Goal: Task Accomplishment & Management: Use online tool/utility

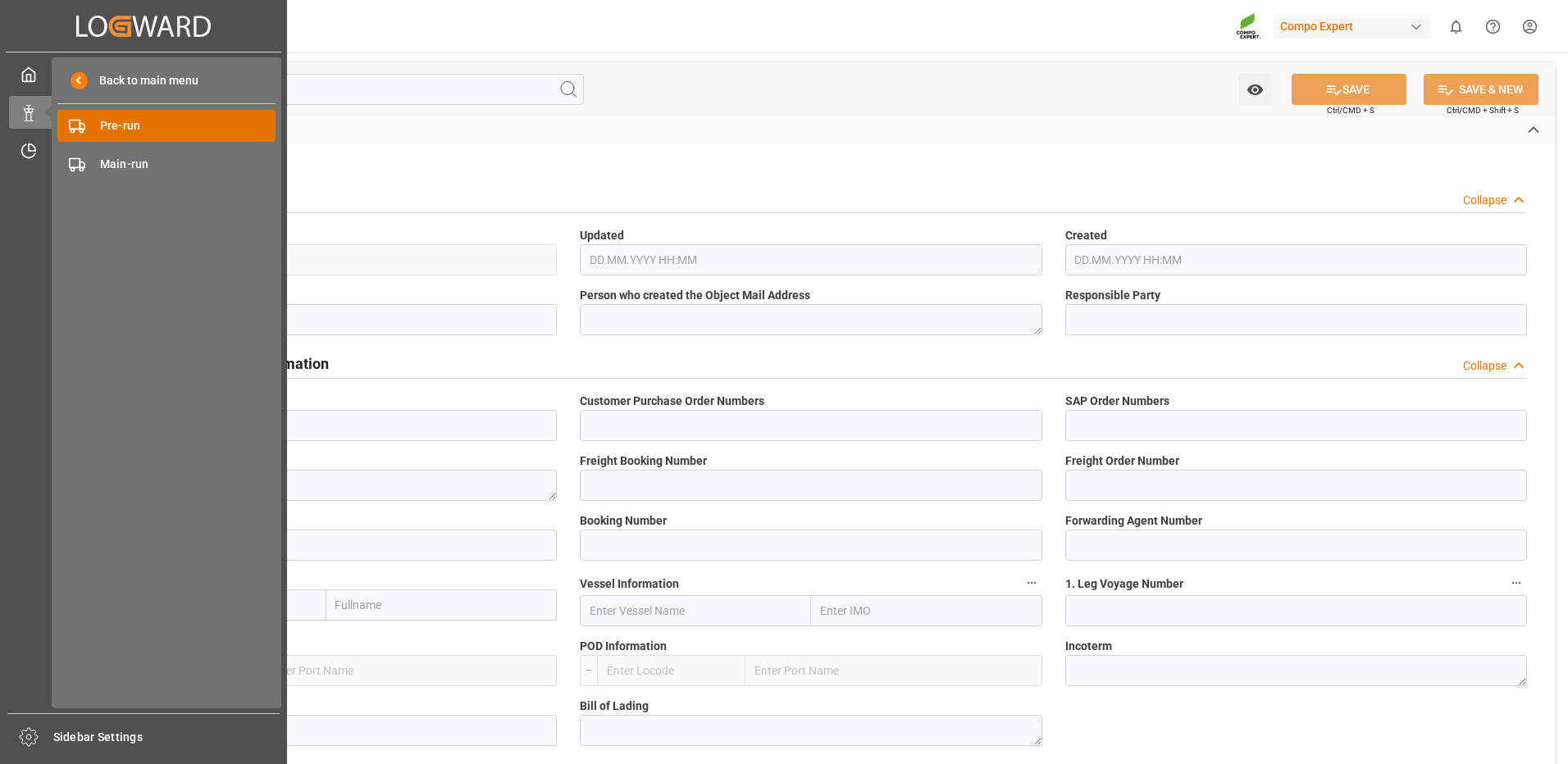
type input "14050491"
type input "4500006813"
type input "4510363251"
type textarea "47584819"
type input "14050490"
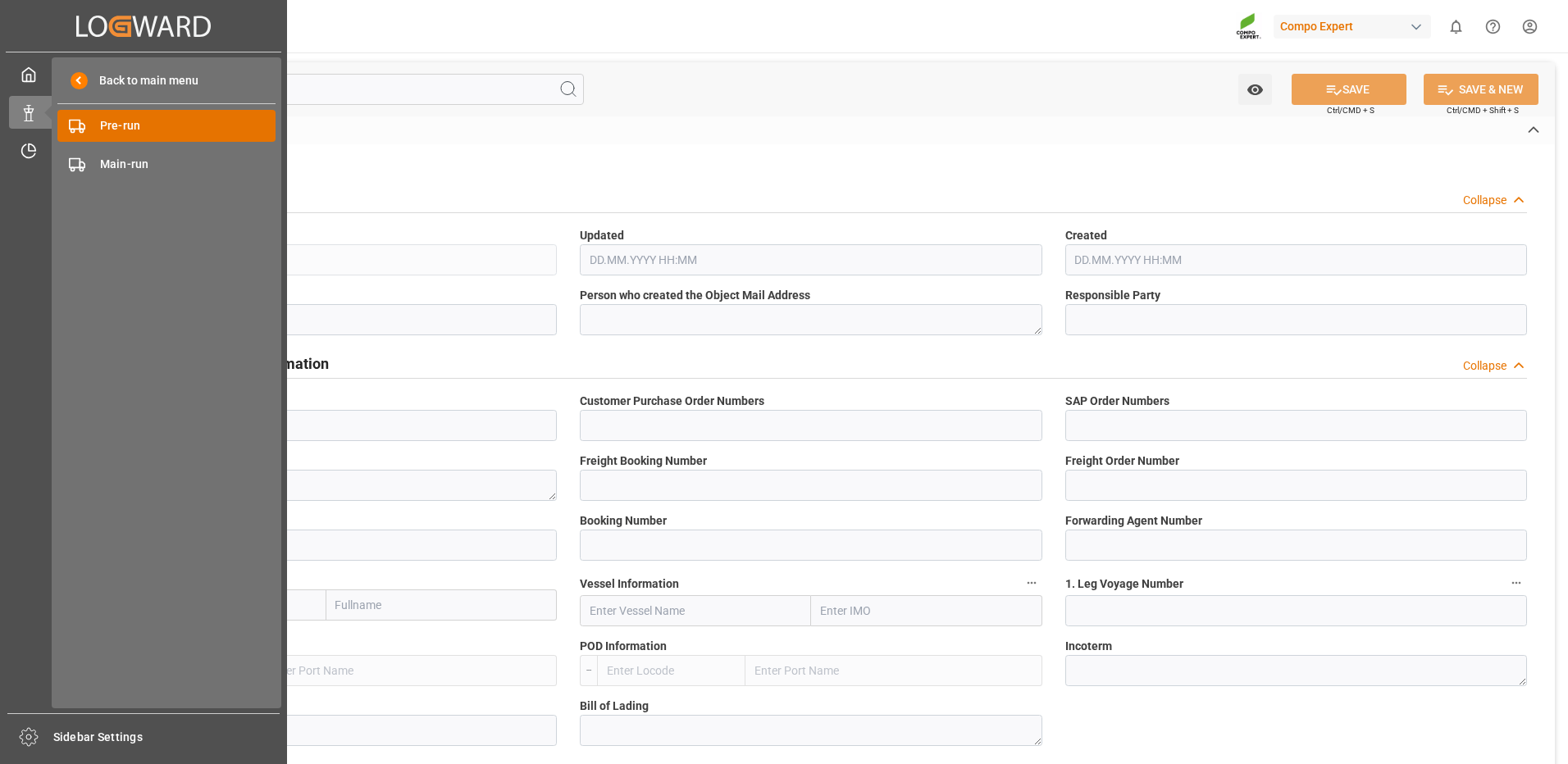
type input "14050491"
type input "1"
type input "6605473"
type input "[GEOGRAPHIC_DATA]"
type input "[PERSON_NAME]"
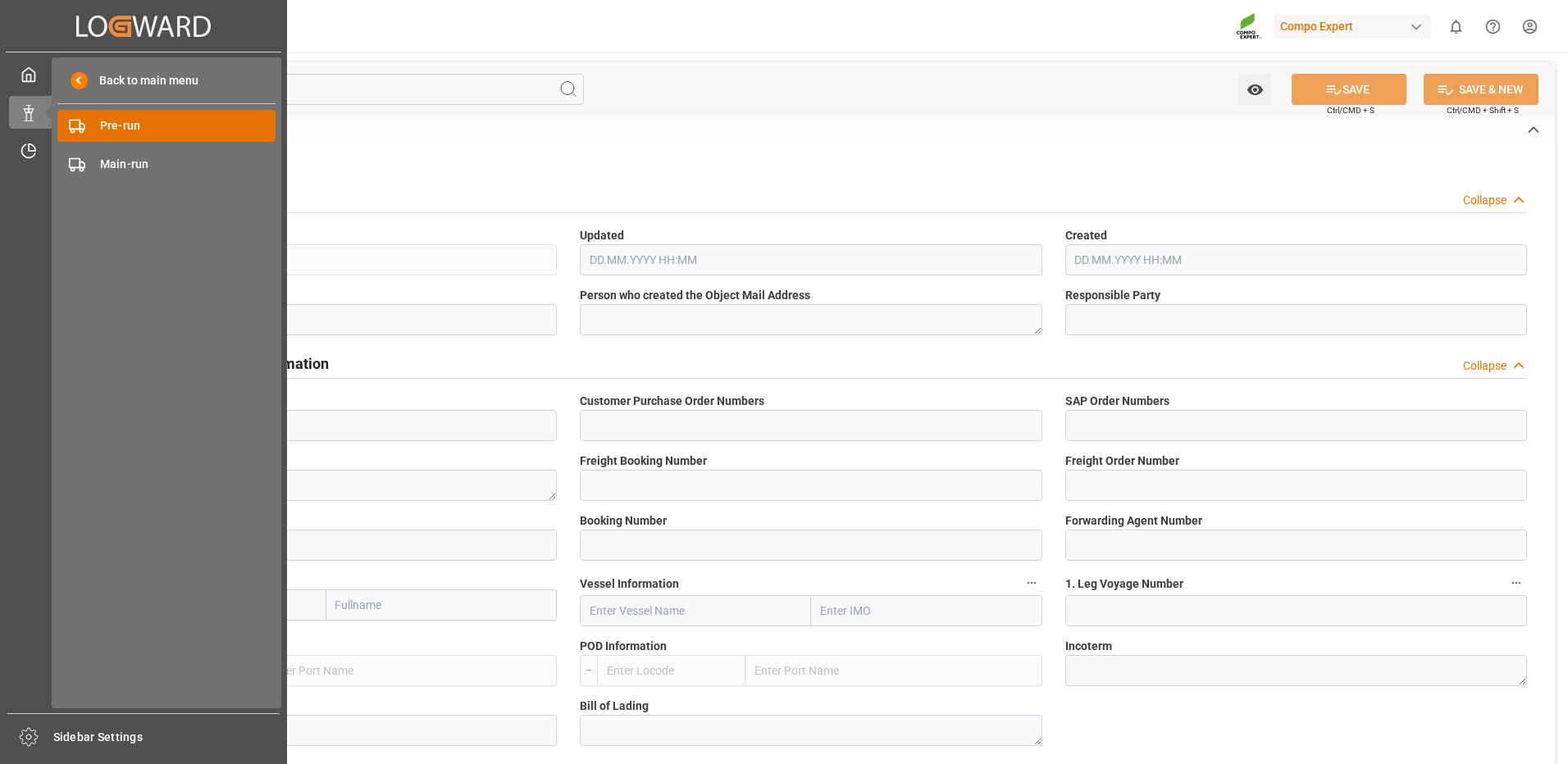
type textarea "CIF"
type input "No"
type input "20GP"
type input "2"
type textarea "30"
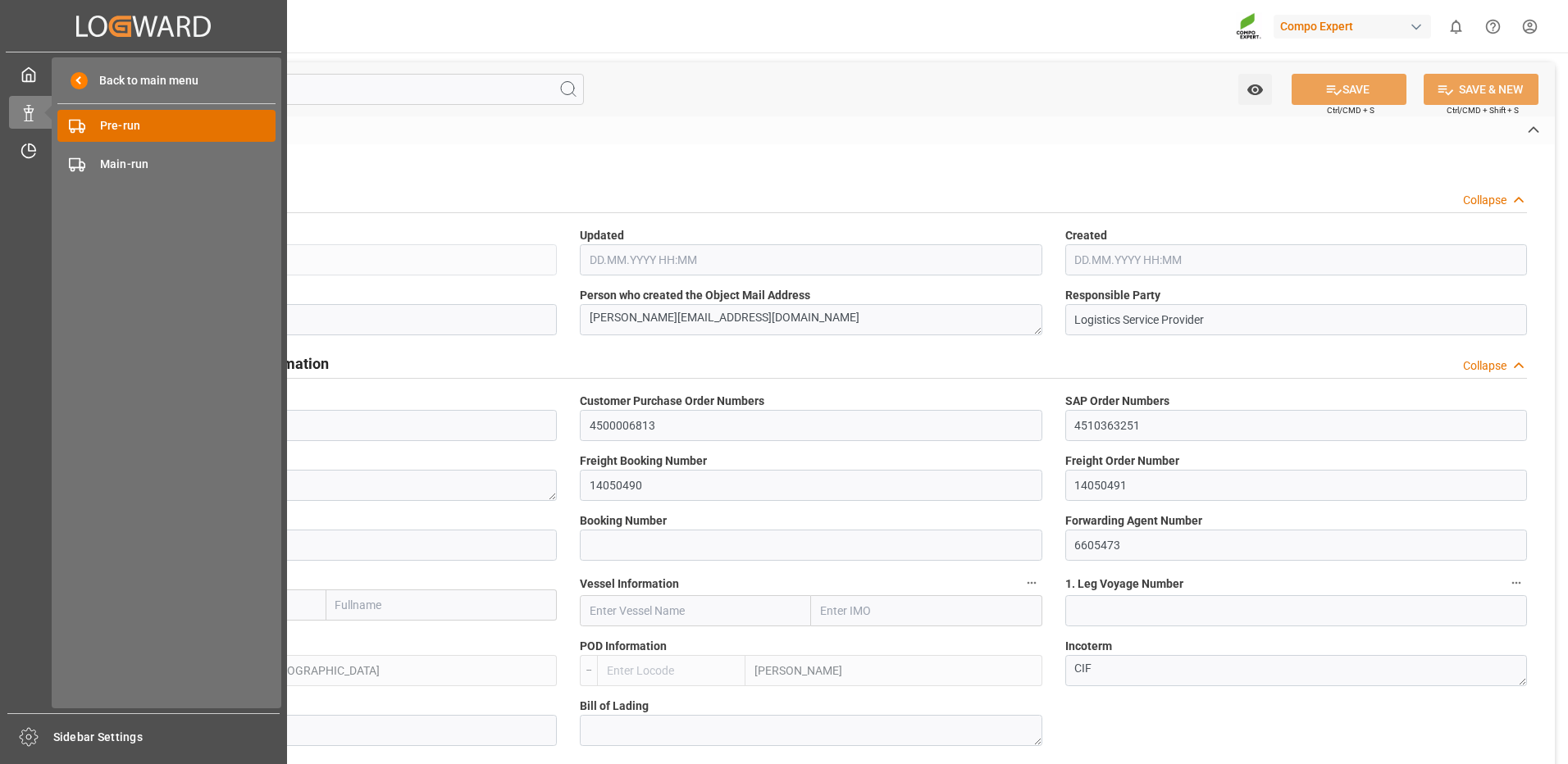
type textarea "Z3"
type input "[DATE]"
type textarea "COMPO Centro de Producción"
type textarea "12600"
type input "[GEOGRAPHIC_DATA]"
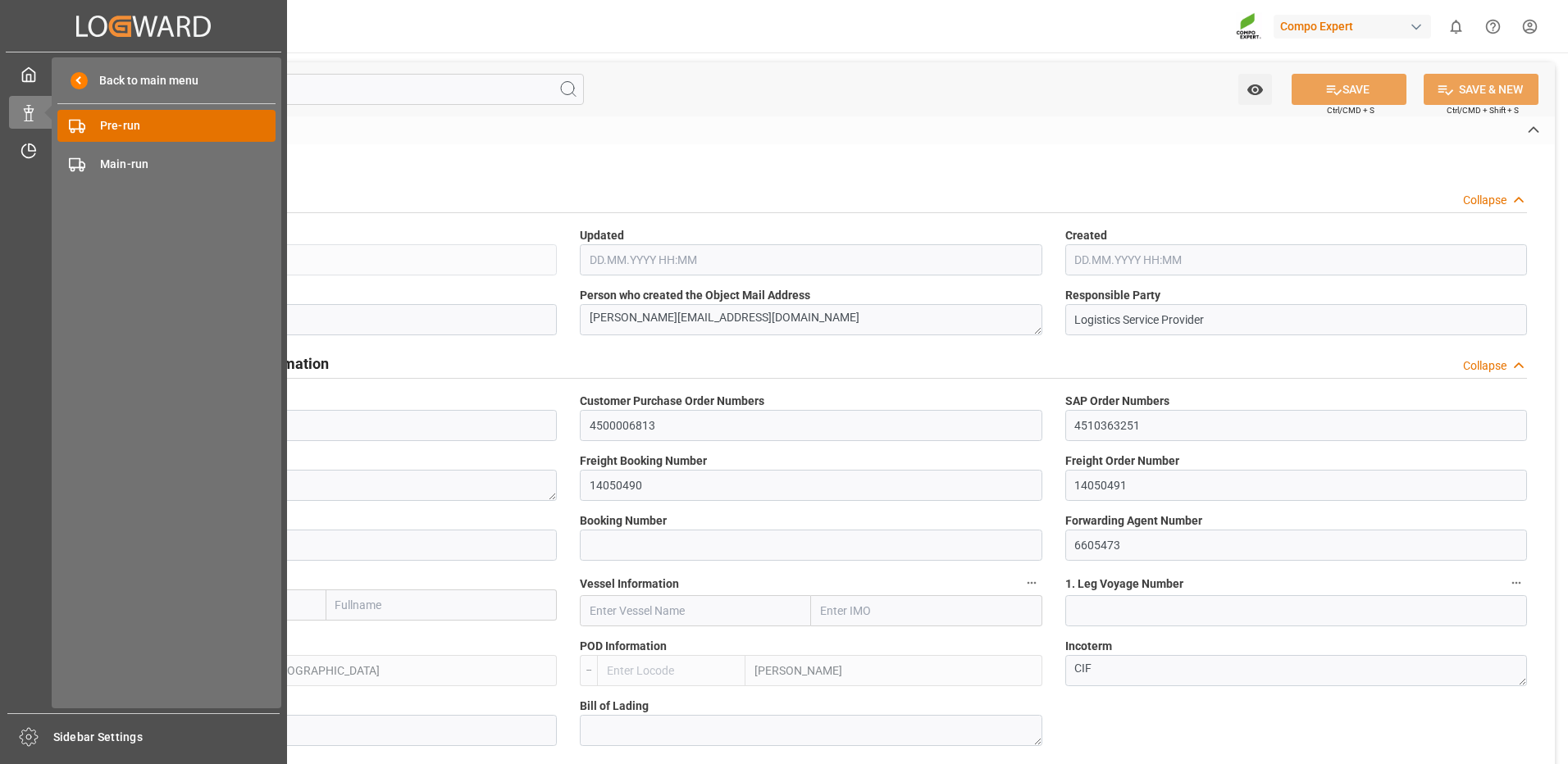
type textarea "2800"
type input "[GEOGRAPHIC_DATA]"
type input "EUR"
type textarea "[DATE]"
type textarea "[PERSON_NAME] 25kg (x48) INT MSE"
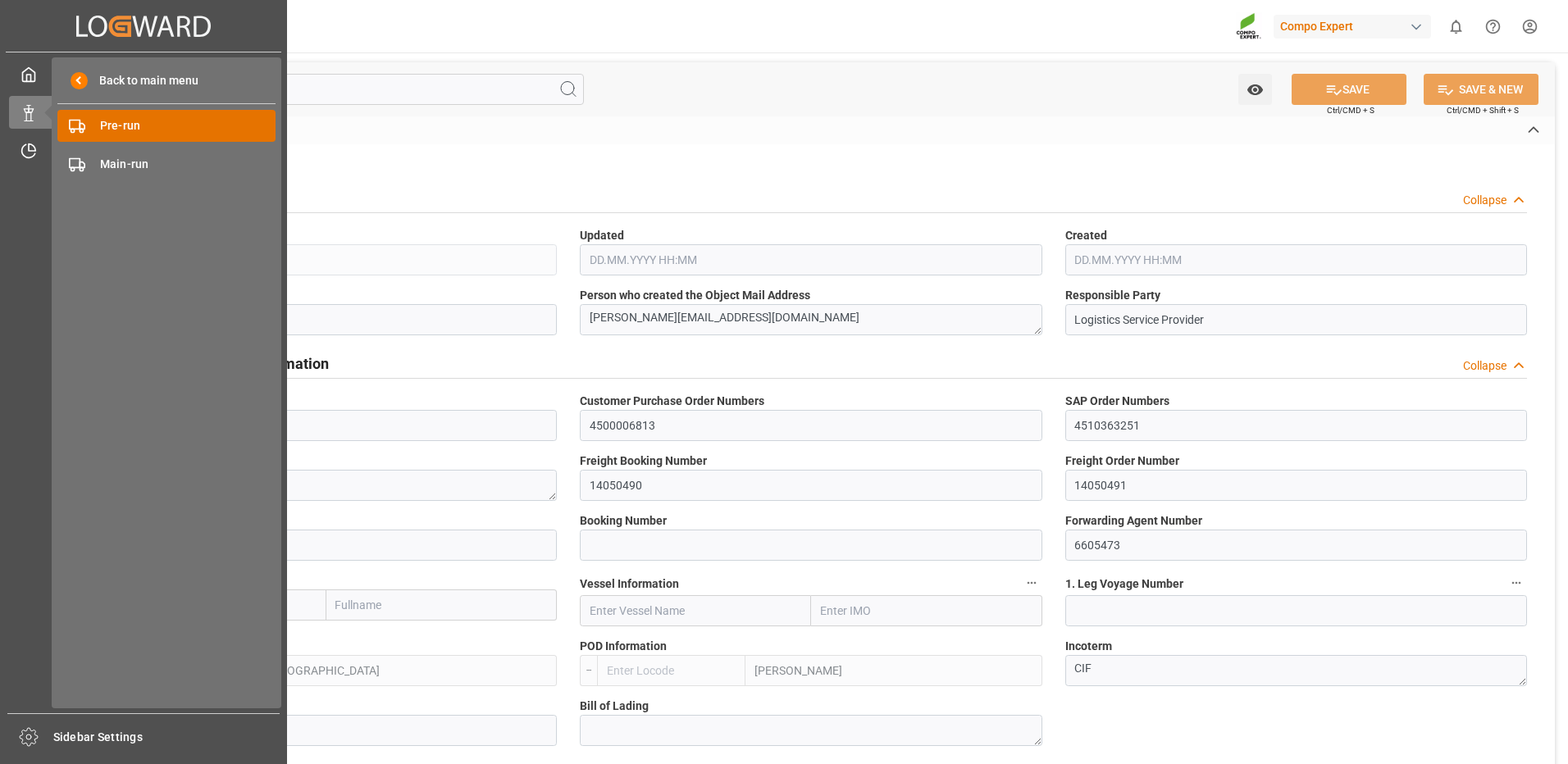
type textarea "4401302899"
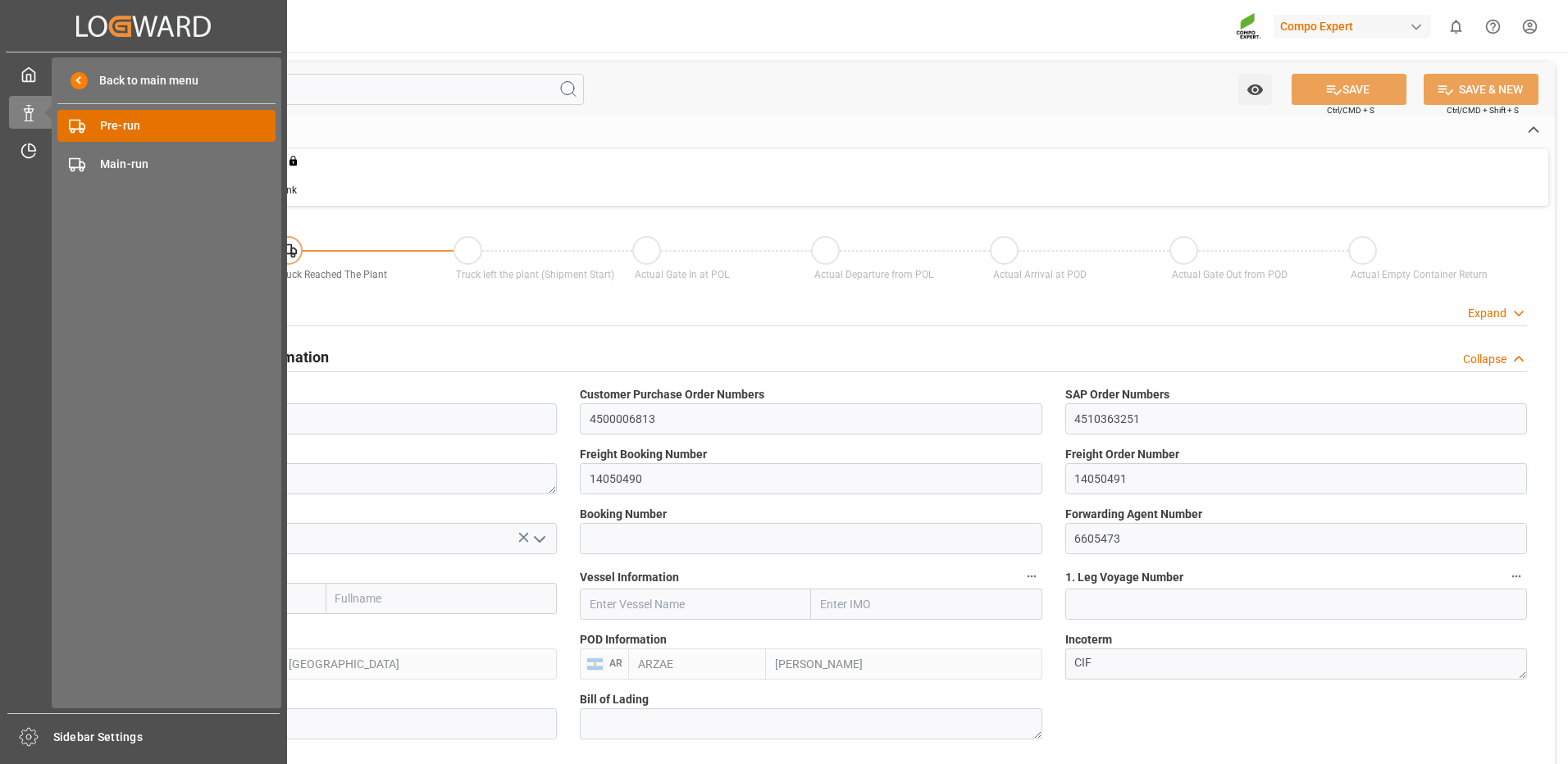
type input "ESVLC"
type input "ARZAE"
type input "7"
type input "0"
type input "8"
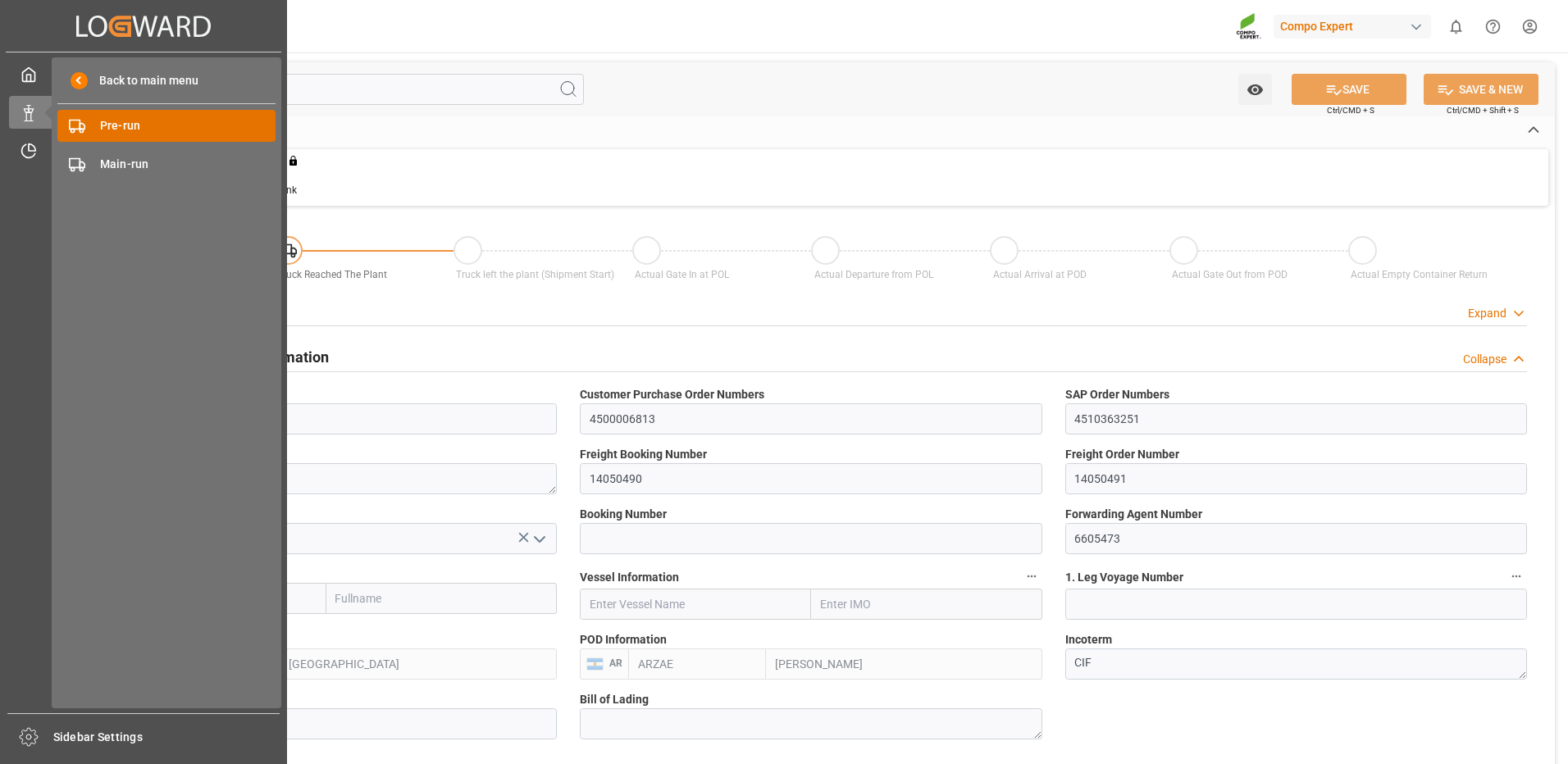
type input "0"
type input "20"
type input "24576"
type input "[DATE] 10:05"
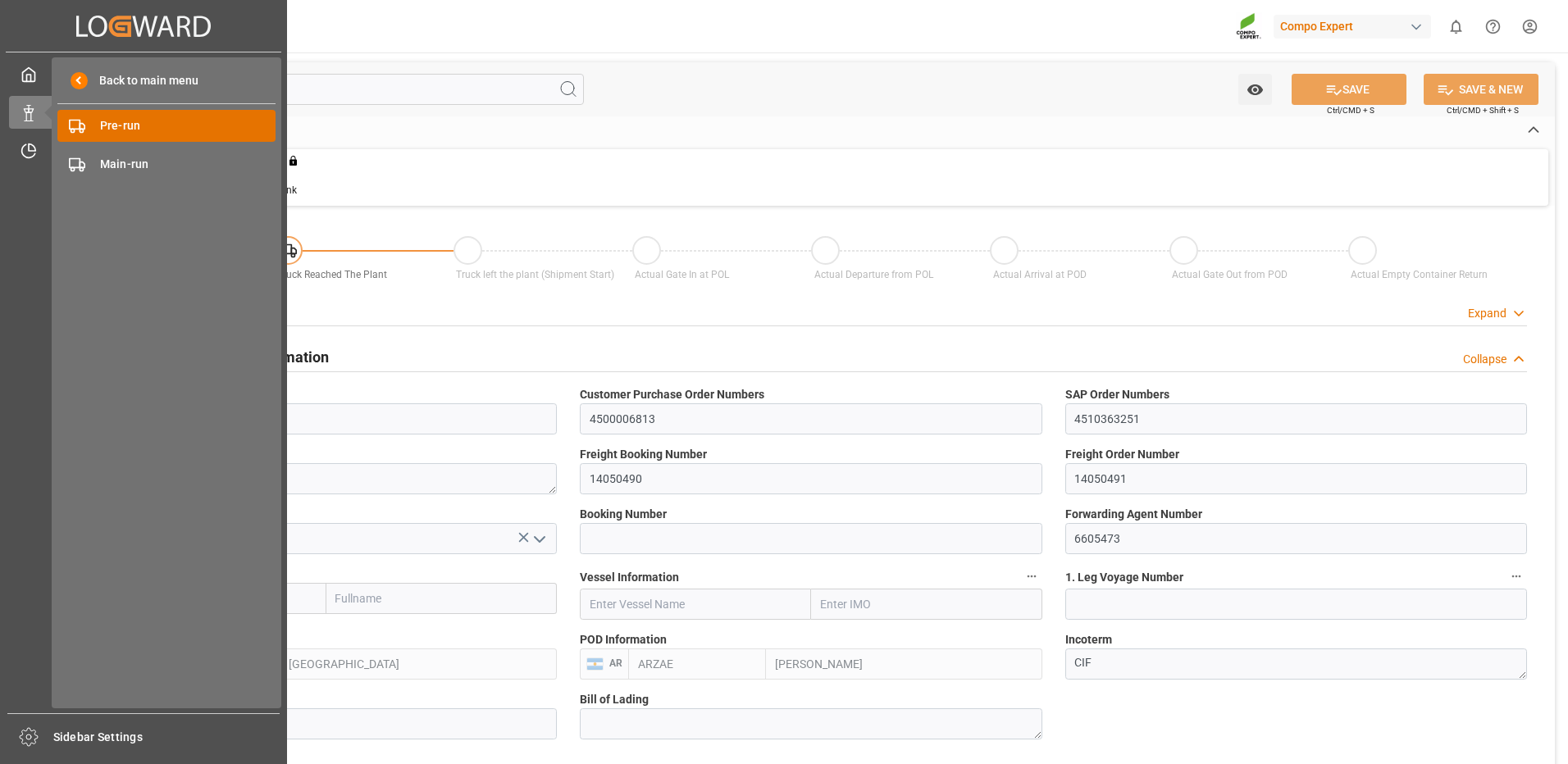
type input "[DATE]"
click at [31, 61] on div "My Cockpit My Cockpit" at bounding box center [143, 74] width 269 height 32
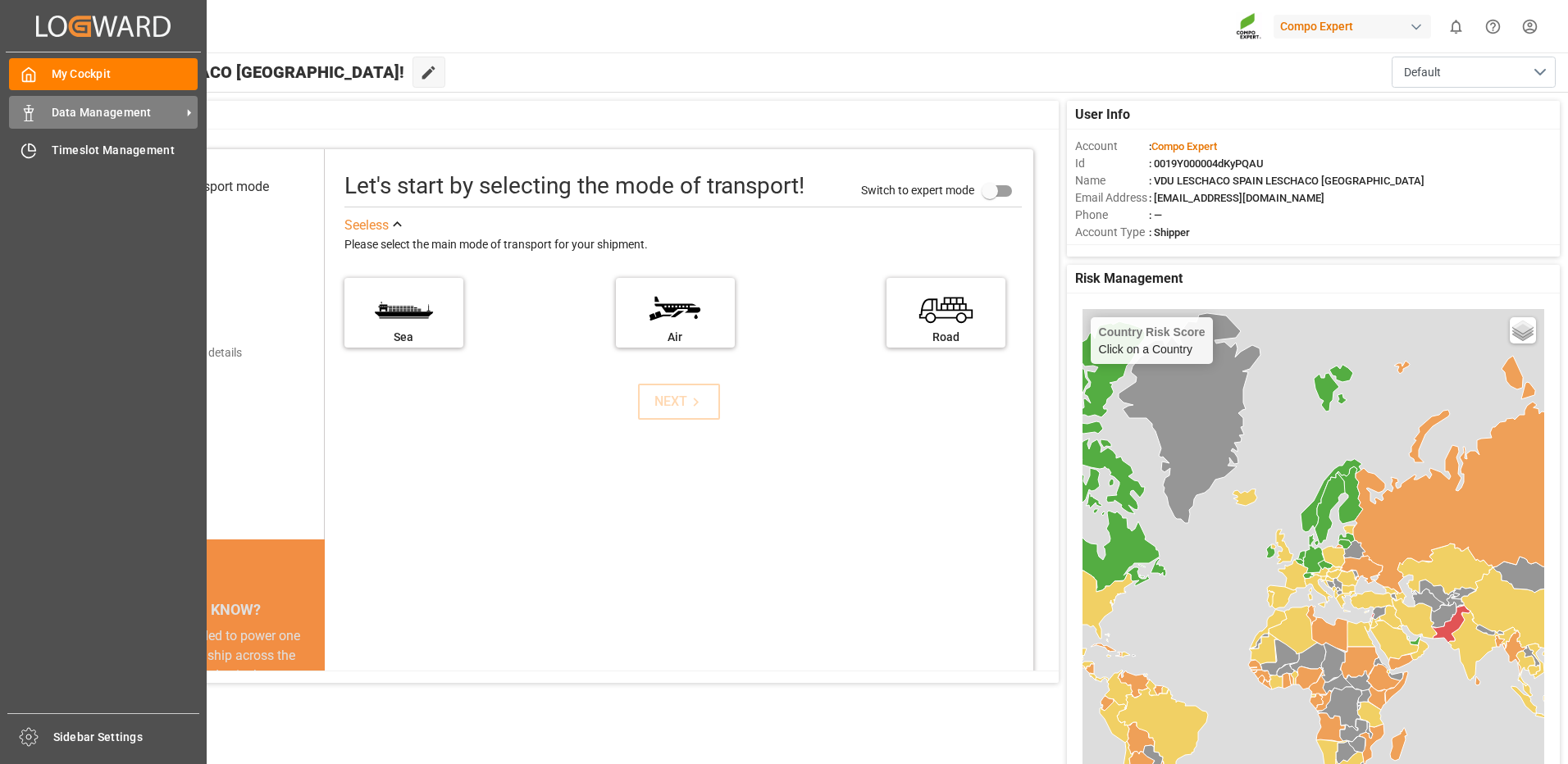
click at [85, 119] on span "Data Management" at bounding box center [116, 113] width 129 height 17
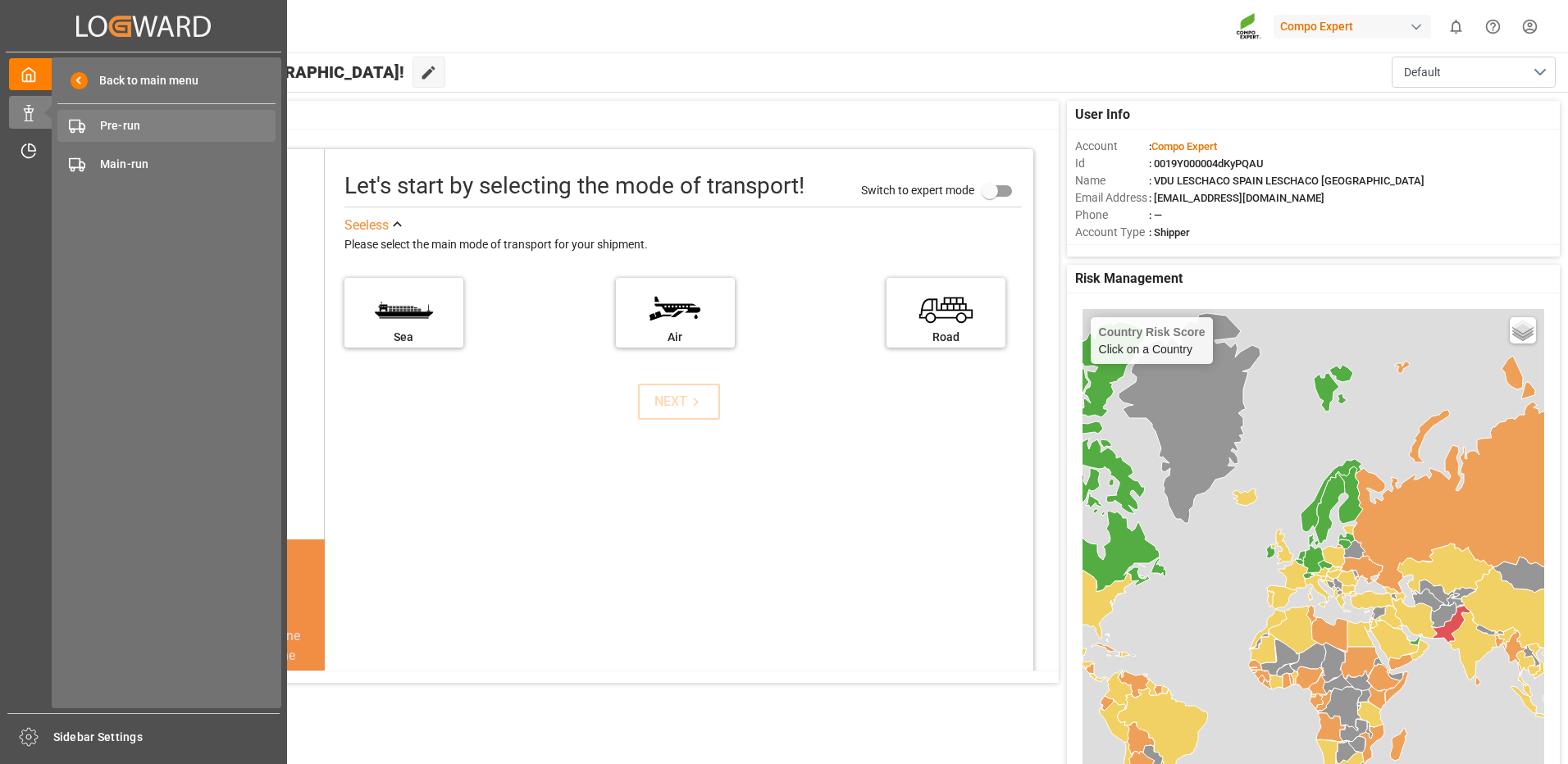
click at [134, 128] on span "Pre-run" at bounding box center [188, 126] width 176 height 17
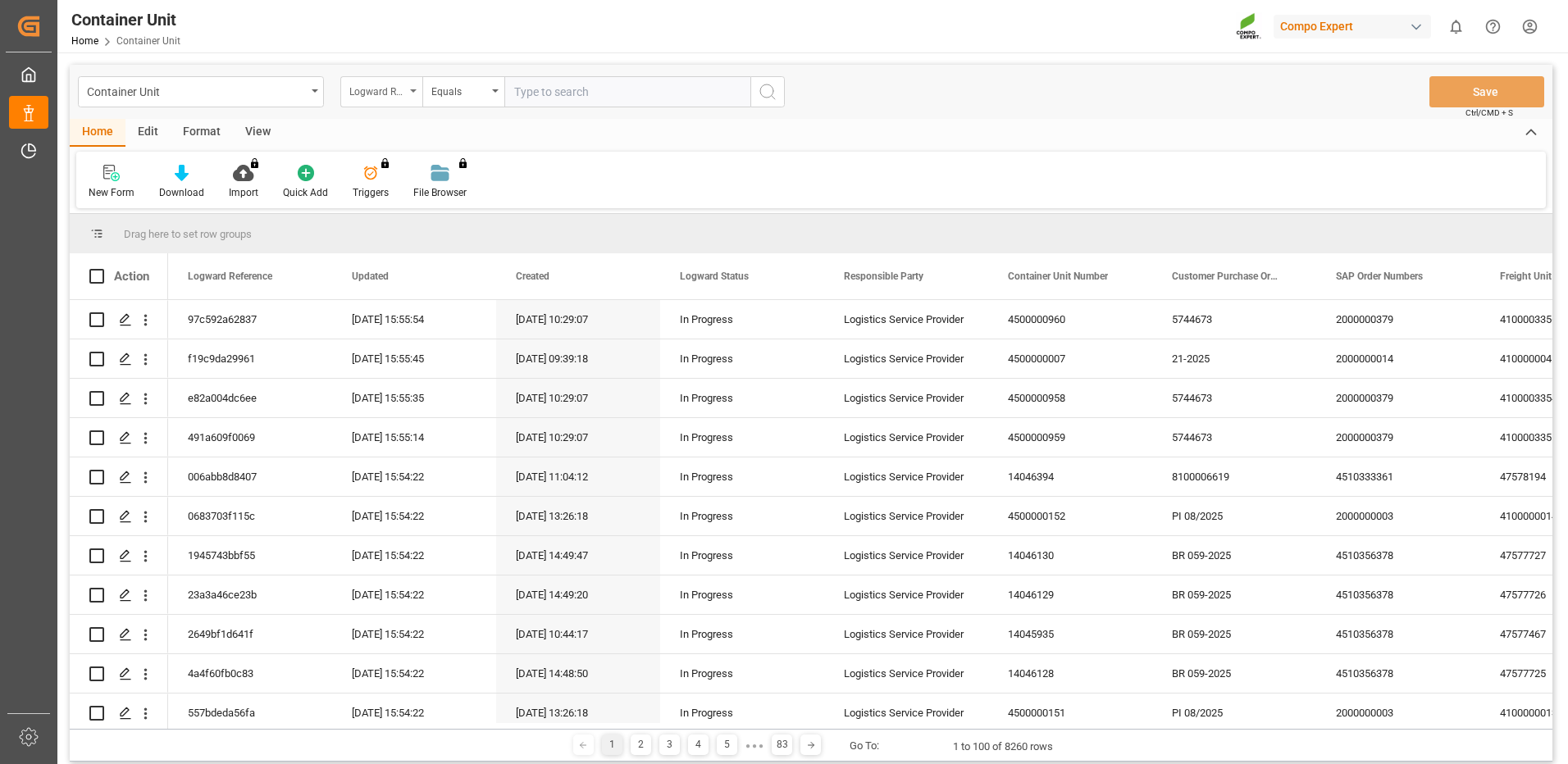
click at [374, 95] on div "Logward Reference" at bounding box center [377, 90] width 56 height 19
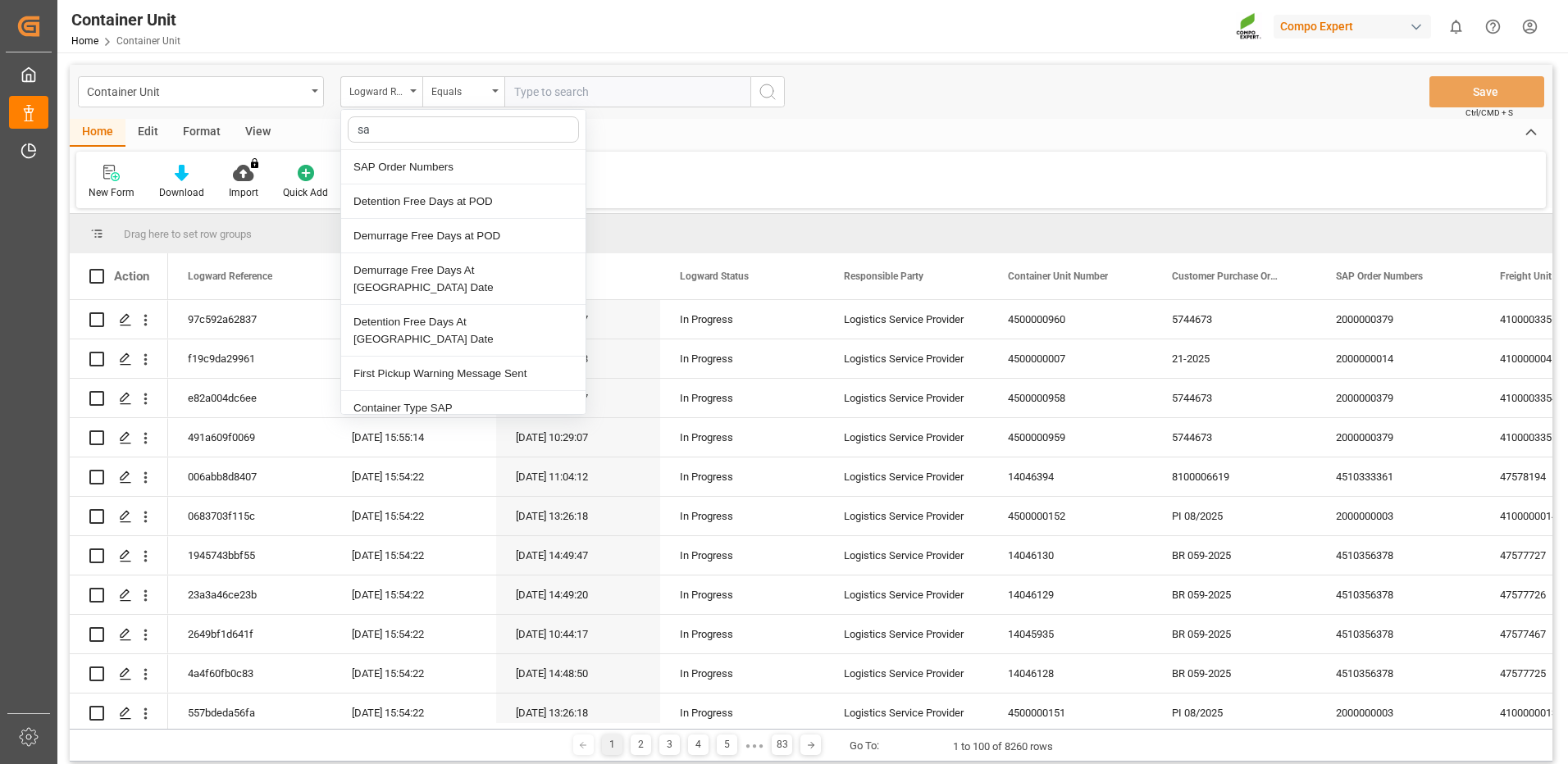
type input "sap"
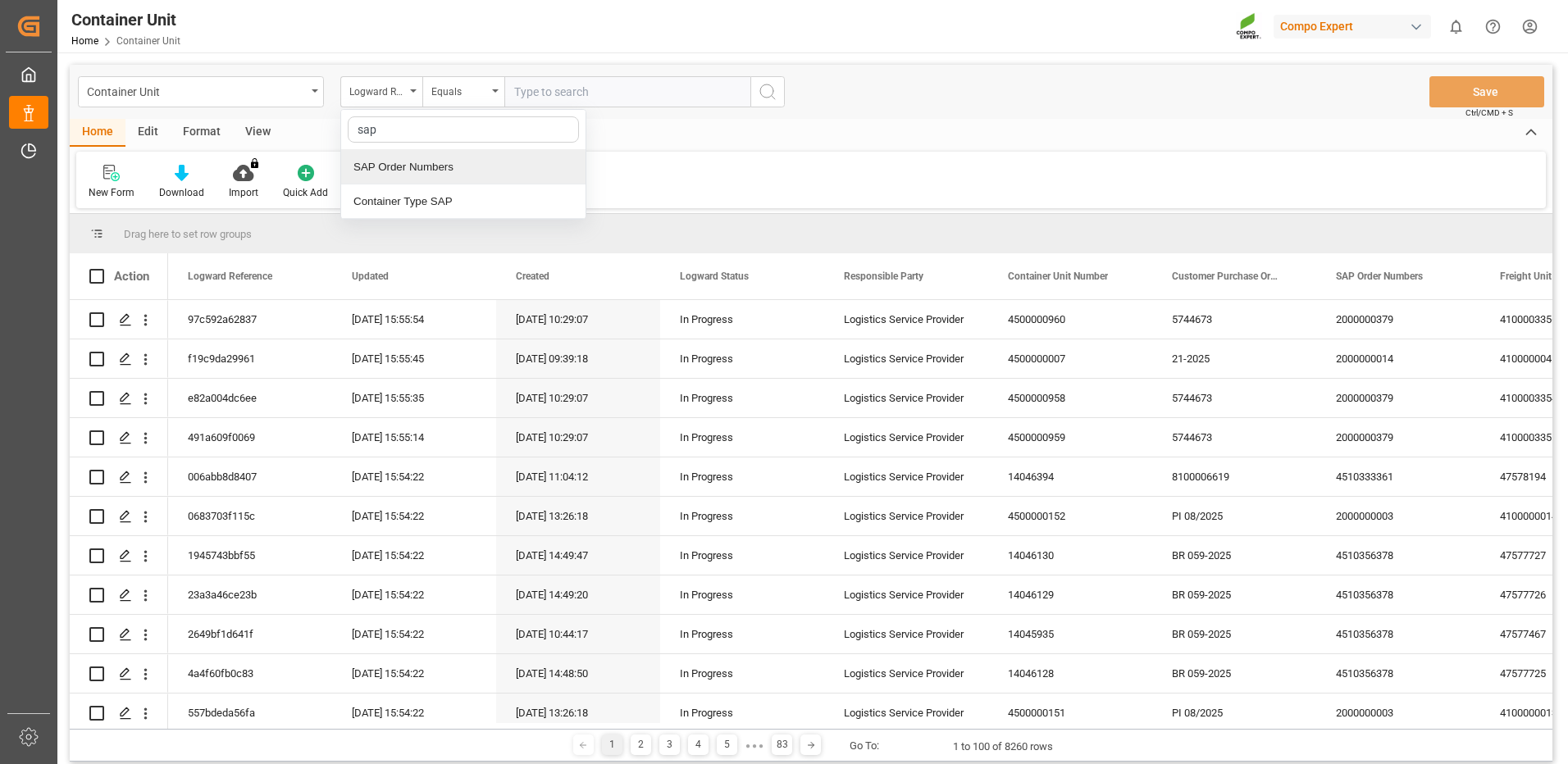
click at [394, 169] on div "SAP Order Numbers" at bounding box center [463, 167] width 244 height 34
click at [474, 95] on div "Equals" at bounding box center [459, 90] width 56 height 19
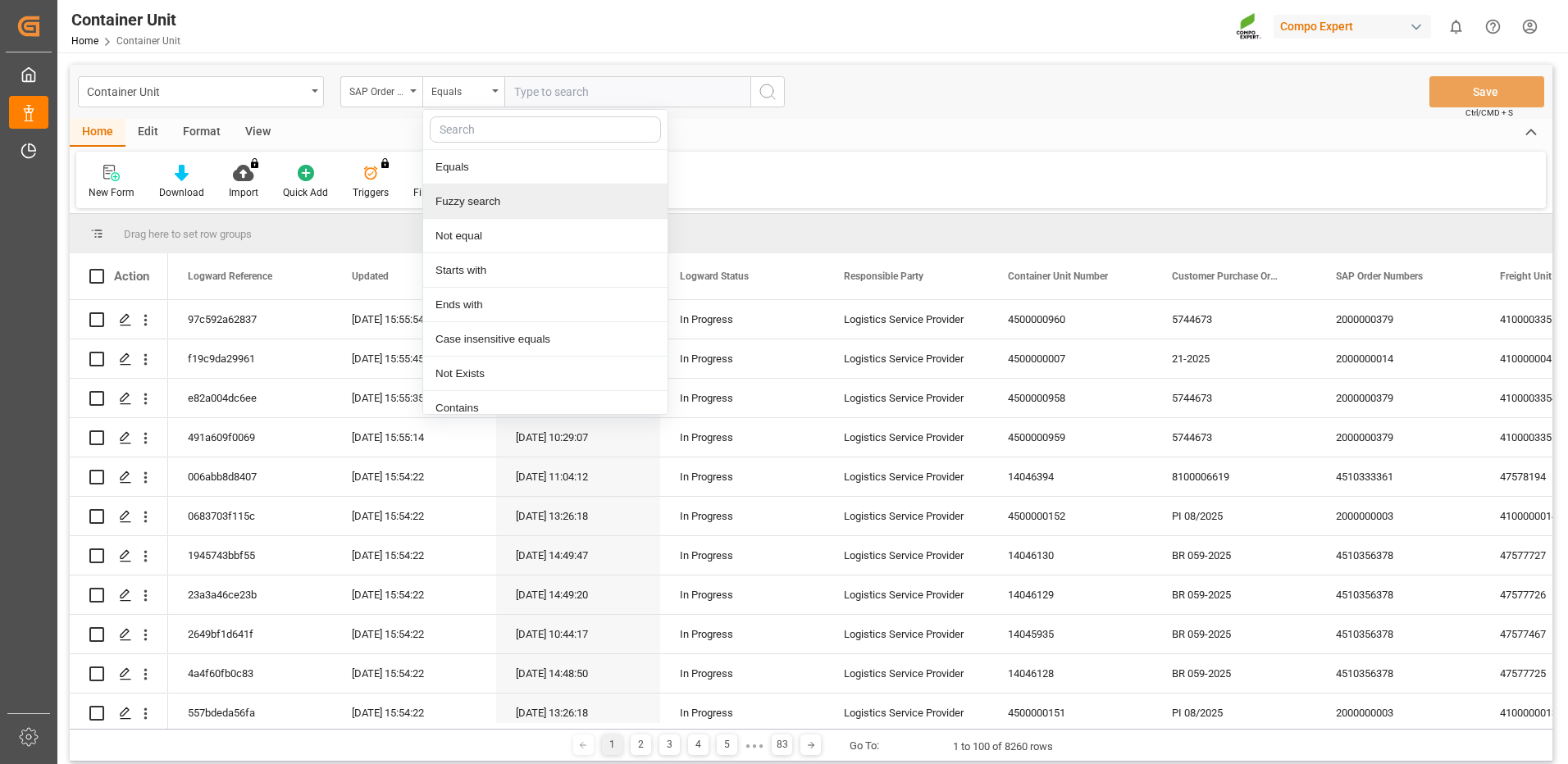
click at [486, 202] on div "Fuzzy search" at bounding box center [545, 201] width 244 height 34
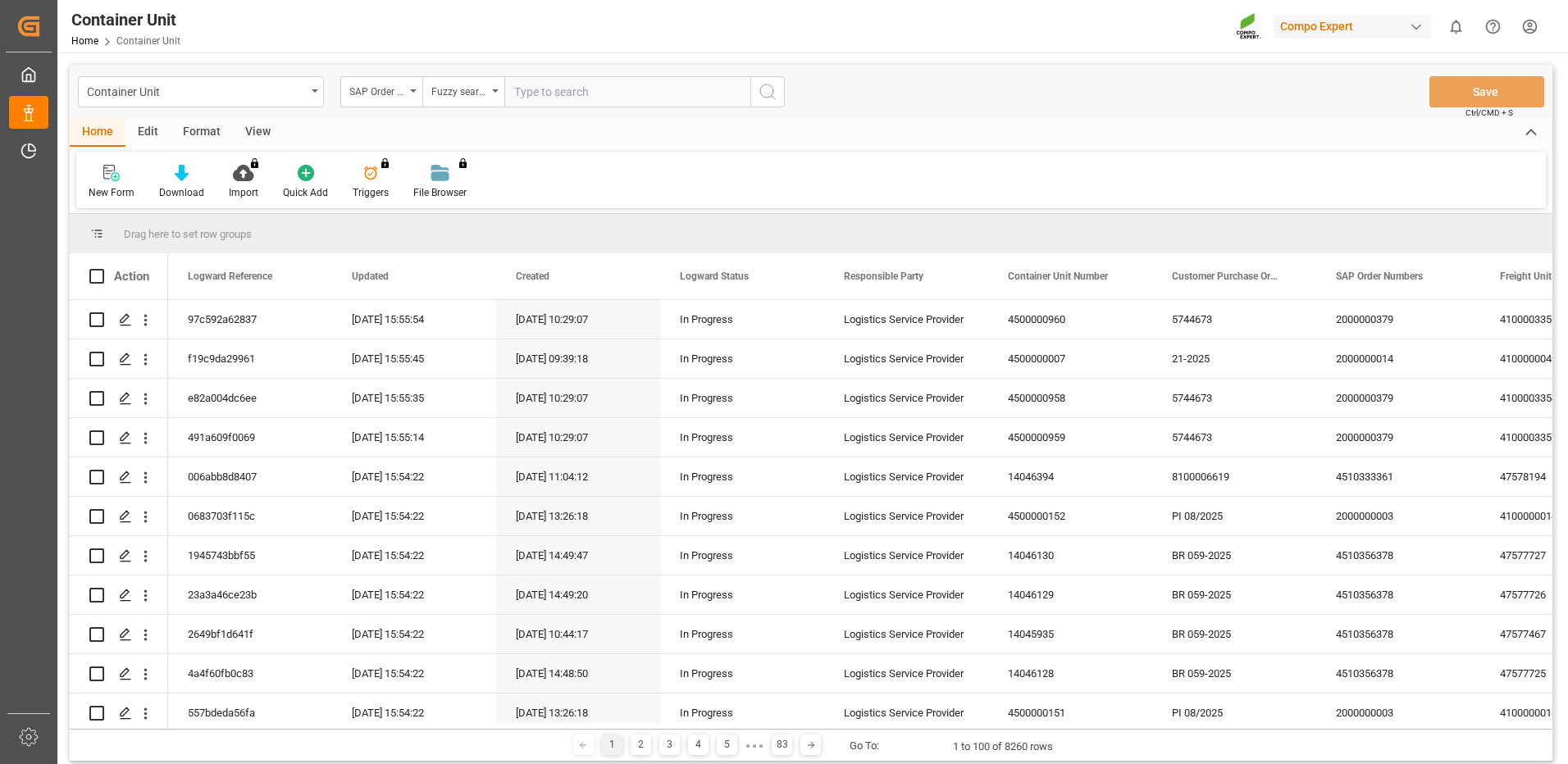
click at [569, 80] on input "text" at bounding box center [627, 92] width 246 height 31
paste input "4510363733"
type input "4510363733"
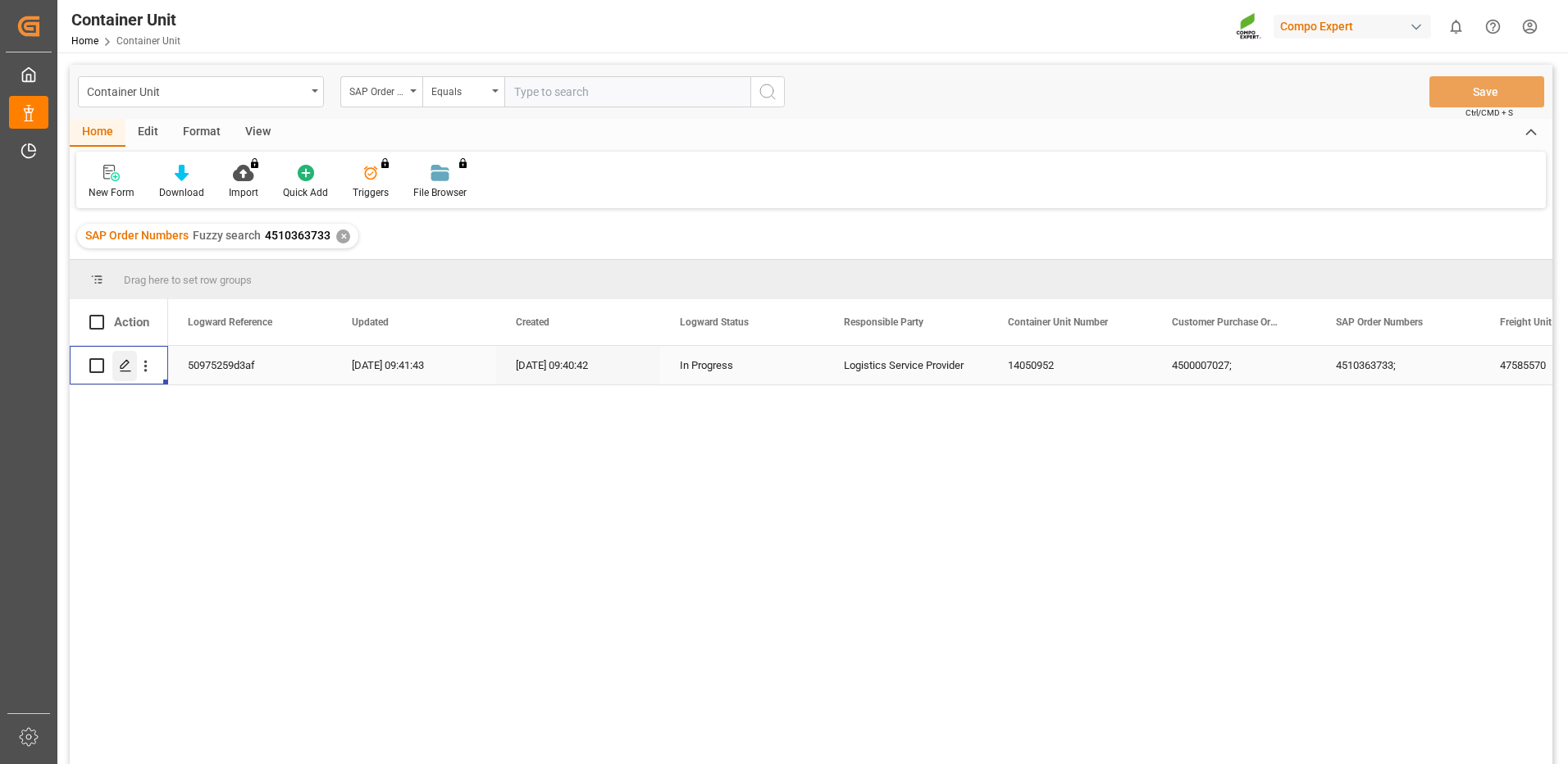
click at [130, 365] on icon "Press SPACE to select this row." at bounding box center [125, 365] width 13 height 13
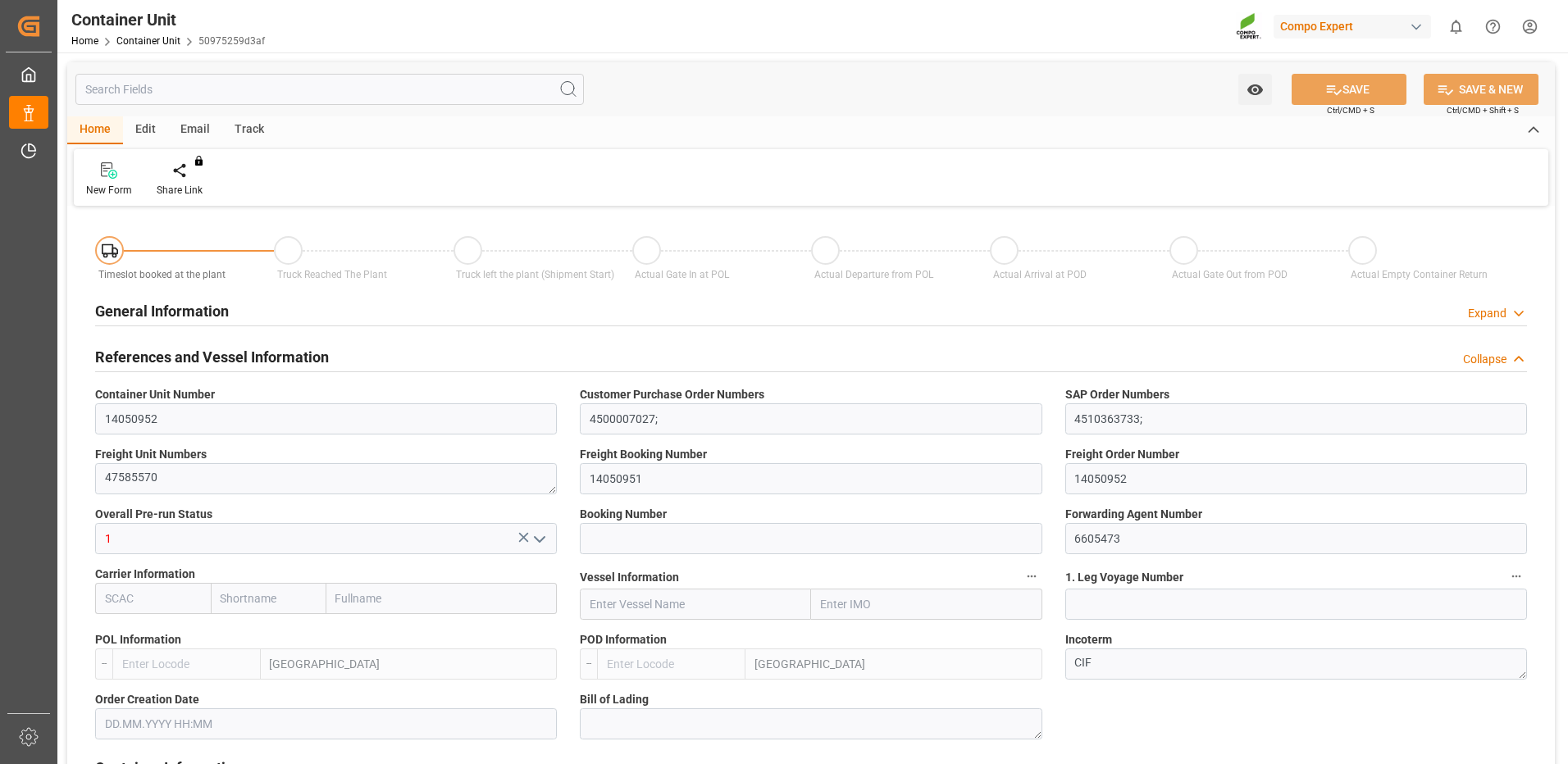
type input "ESVLC"
type input "0"
type input "20"
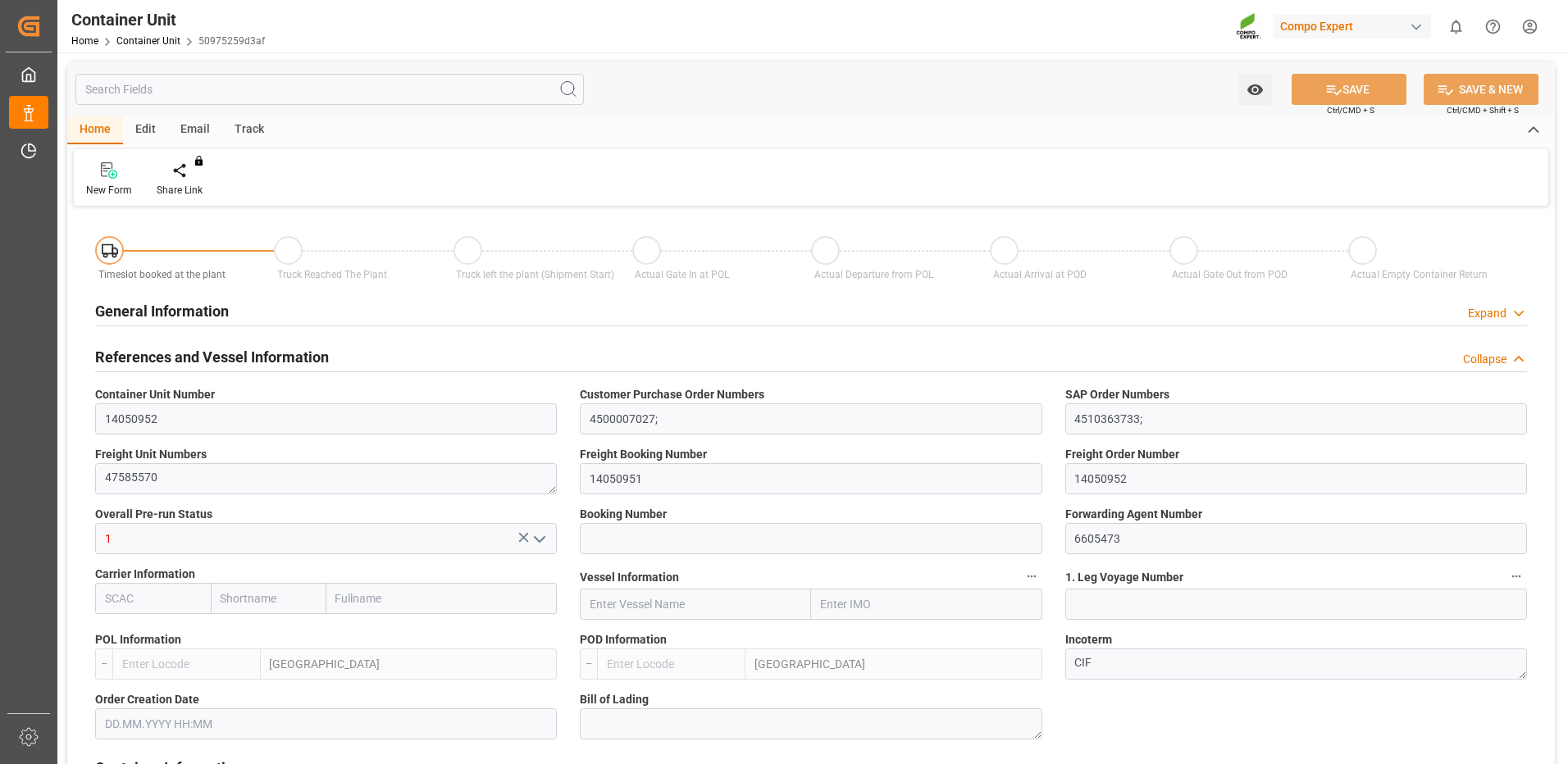
type input "21504"
type input "[DATE] 09:41"
type input "[DATE]"
click at [181, 173] on div at bounding box center [191, 170] width 70 height 17
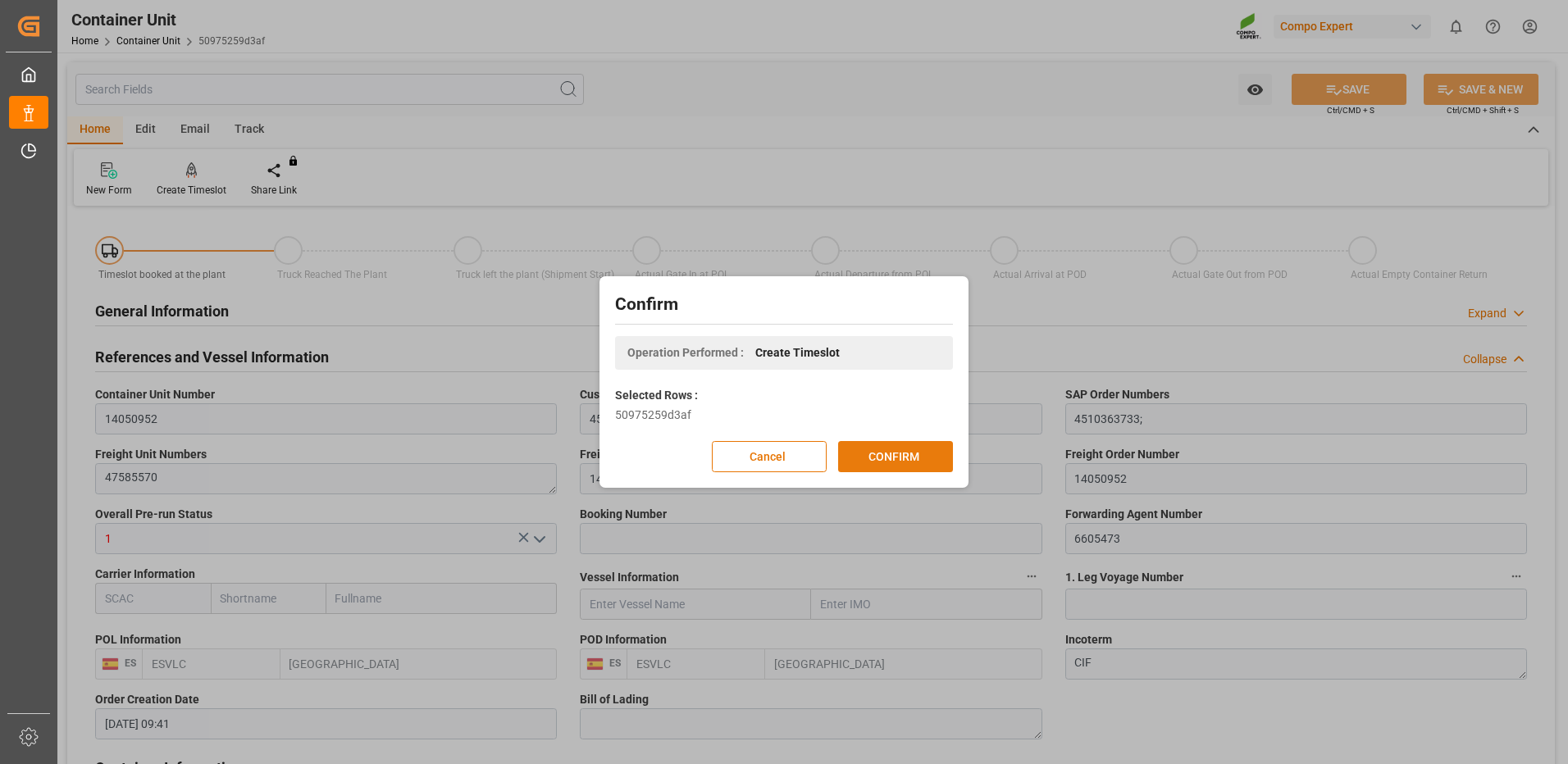
click at [900, 460] on button "CONFIRM" at bounding box center [895, 457] width 115 height 31
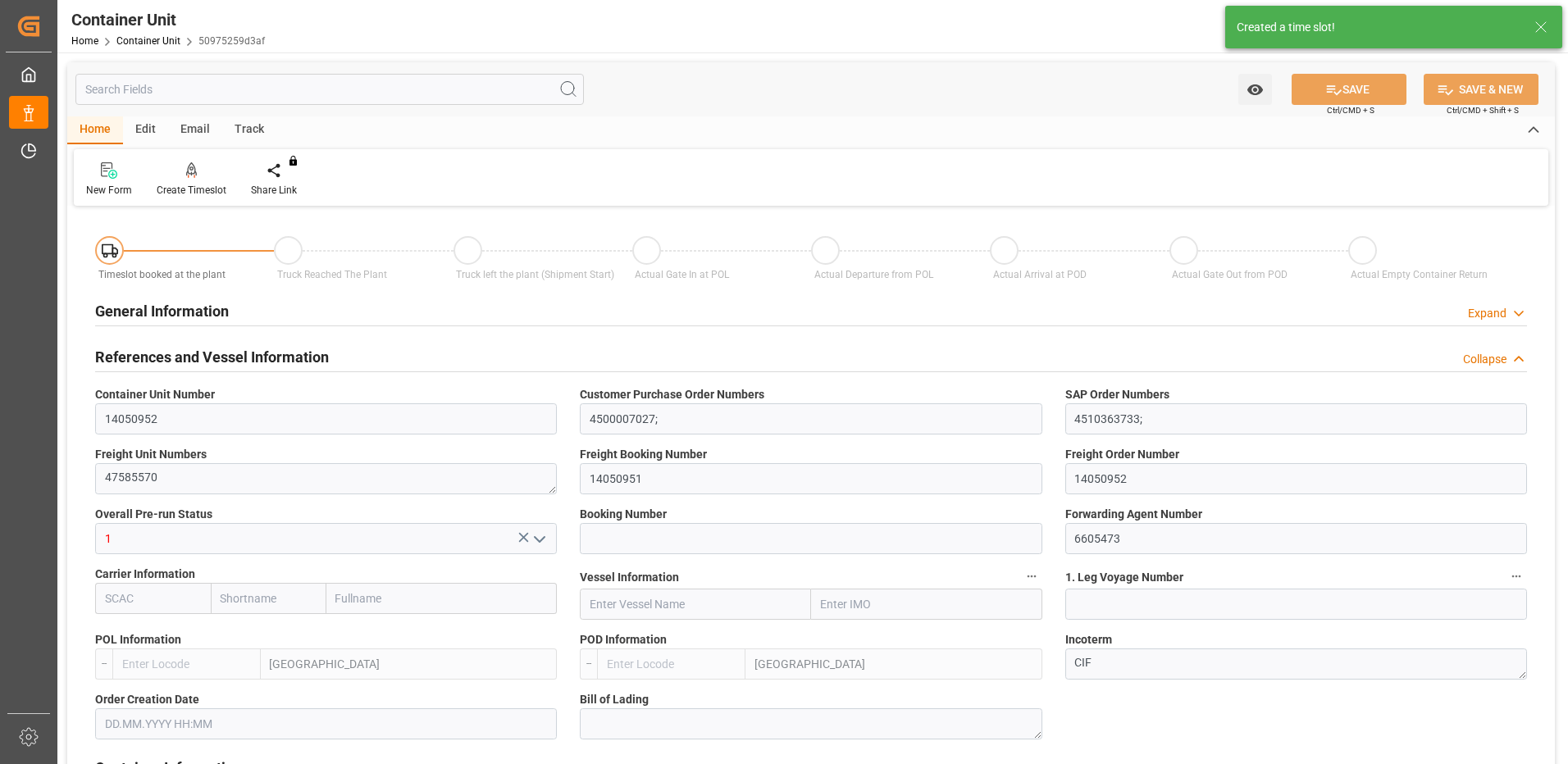
type input "ESVLC"
type input "0"
type input "20"
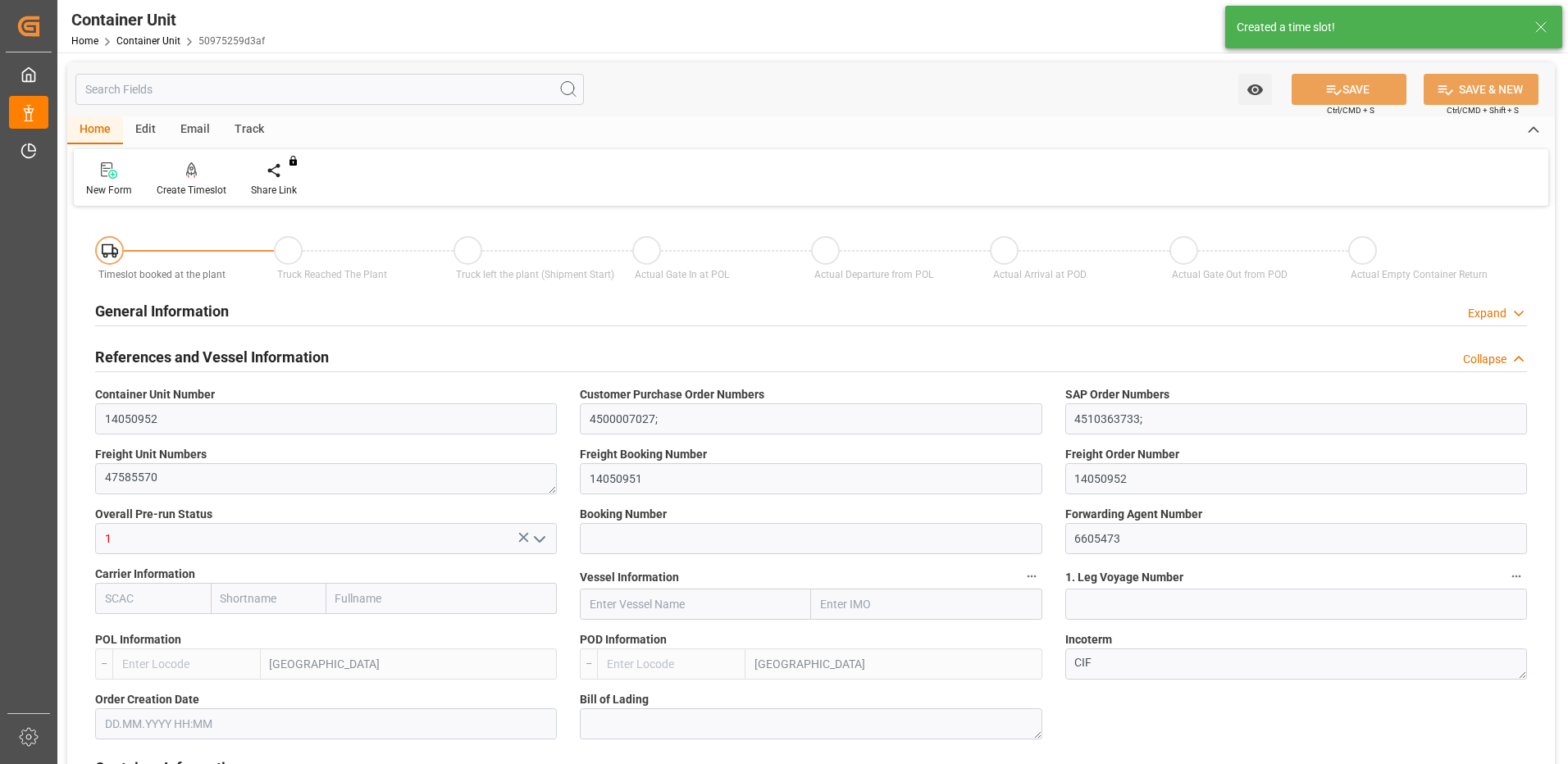
type input "21504"
type input "[DATE] 09:41"
type input "[DATE]"
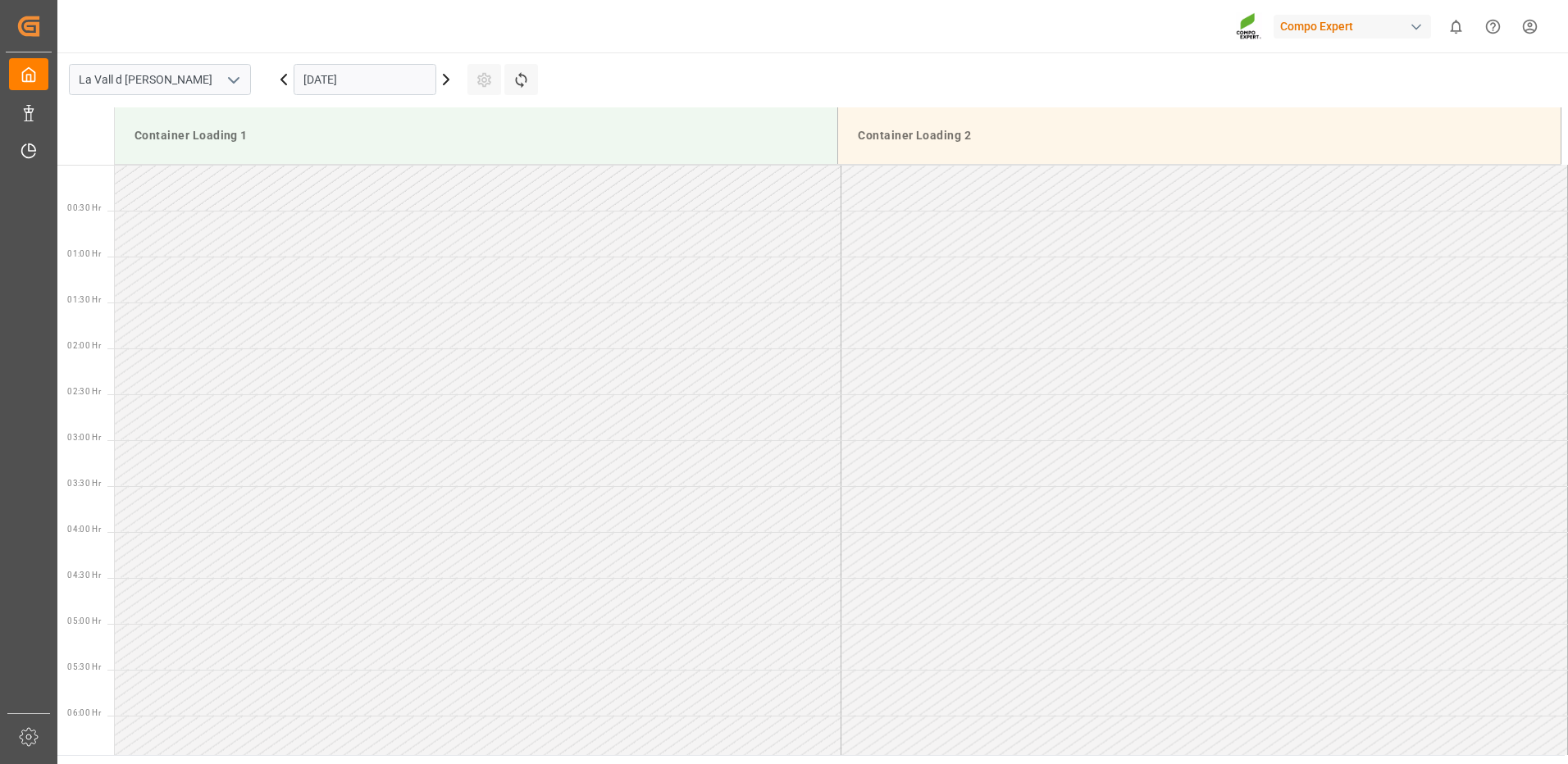
scroll to position [1367, 0]
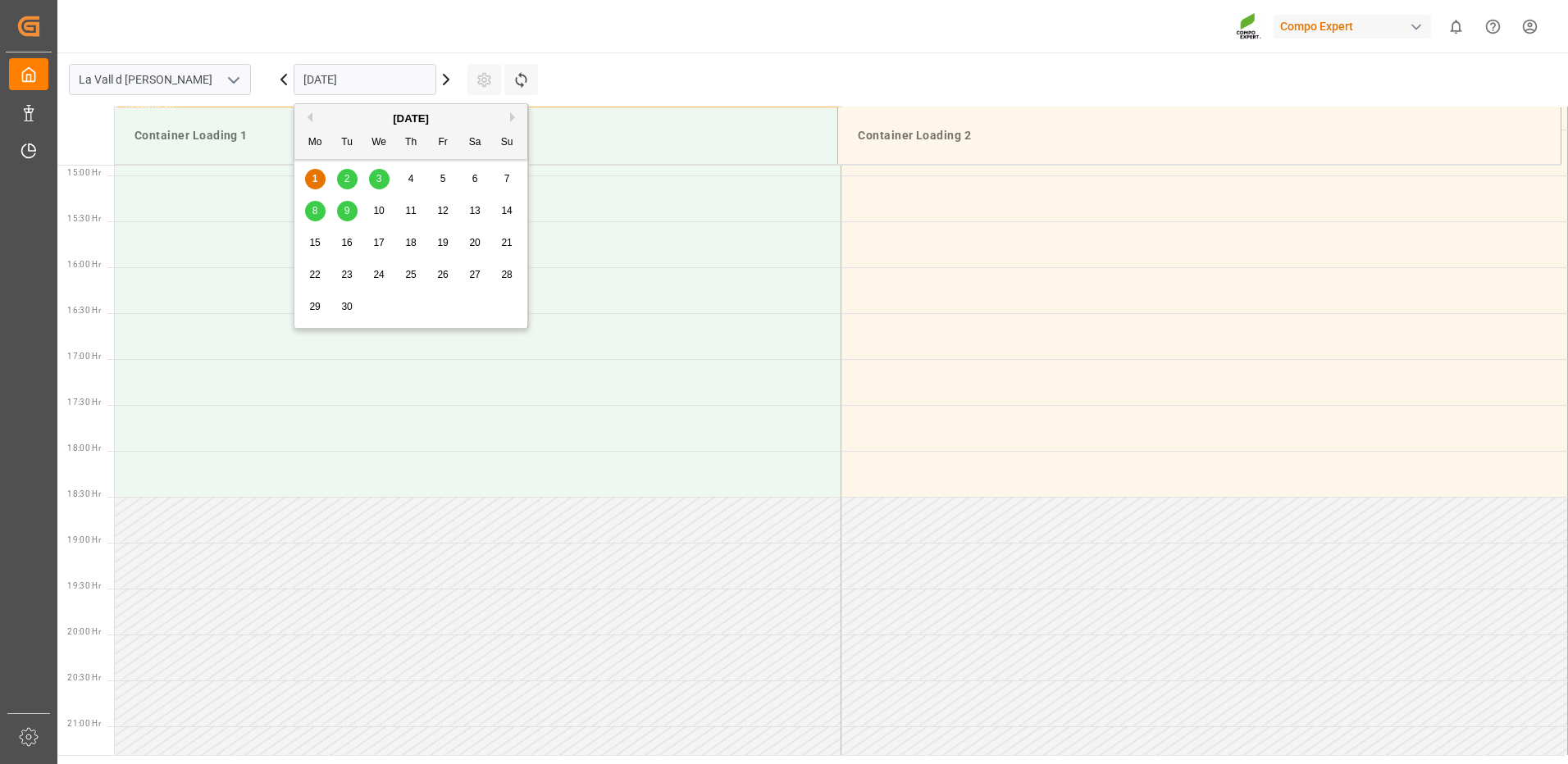
click at [401, 67] on input "[DATE]" at bounding box center [365, 79] width 143 height 31
click at [322, 242] on div "15" at bounding box center [315, 243] width 20 height 20
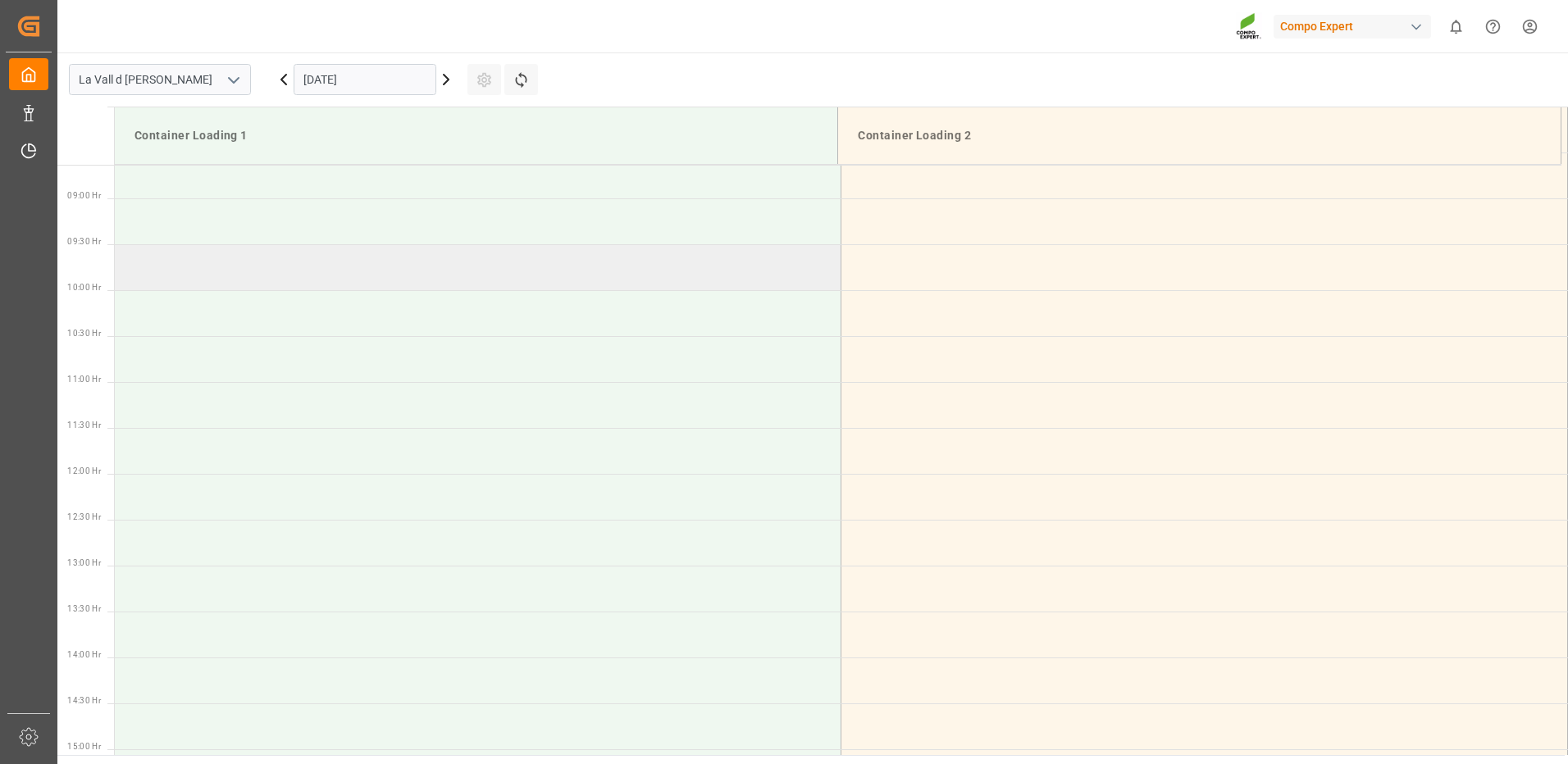
scroll to position [711, 0]
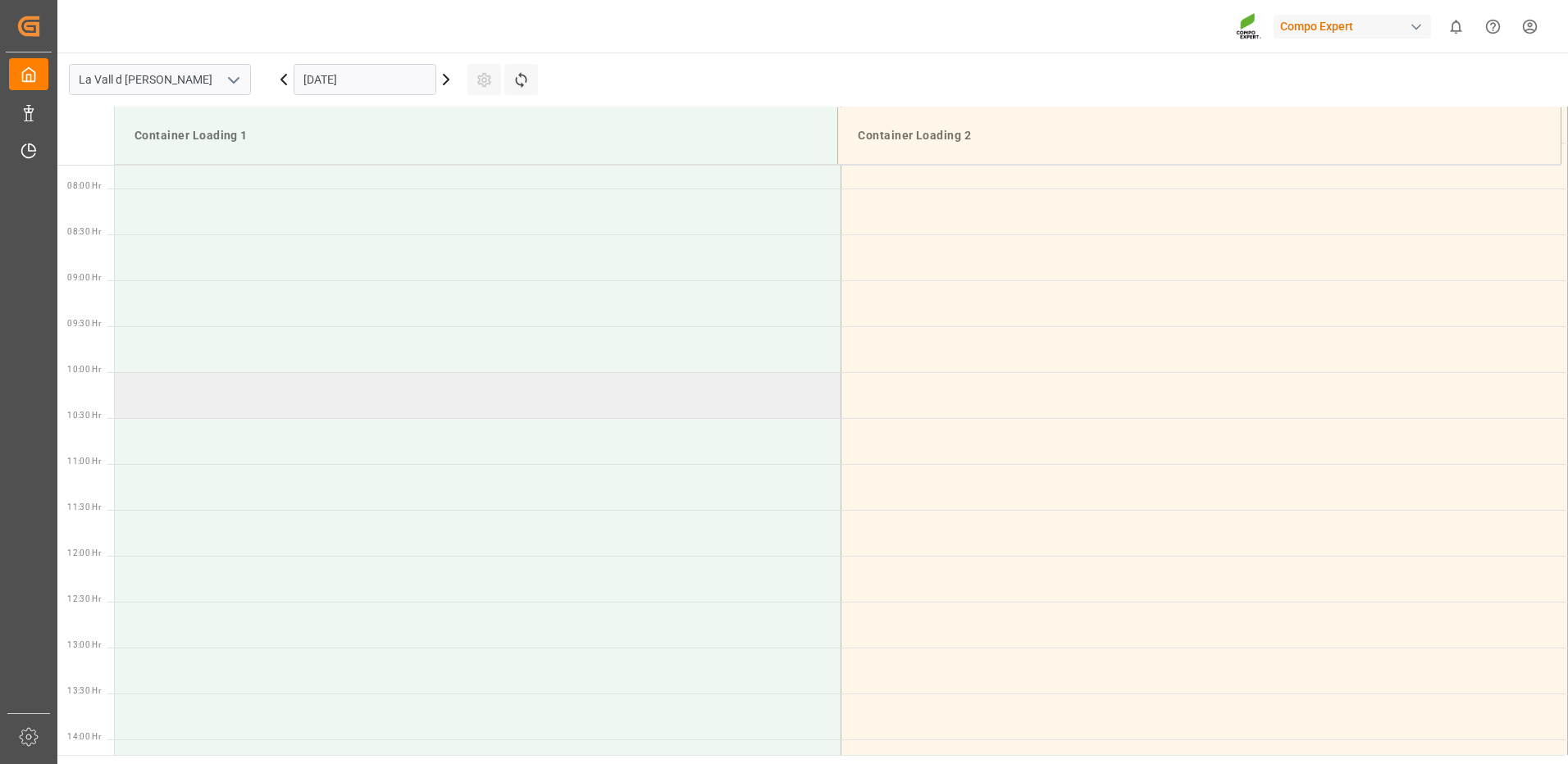
click at [184, 398] on td at bounding box center [478, 395] width 727 height 46
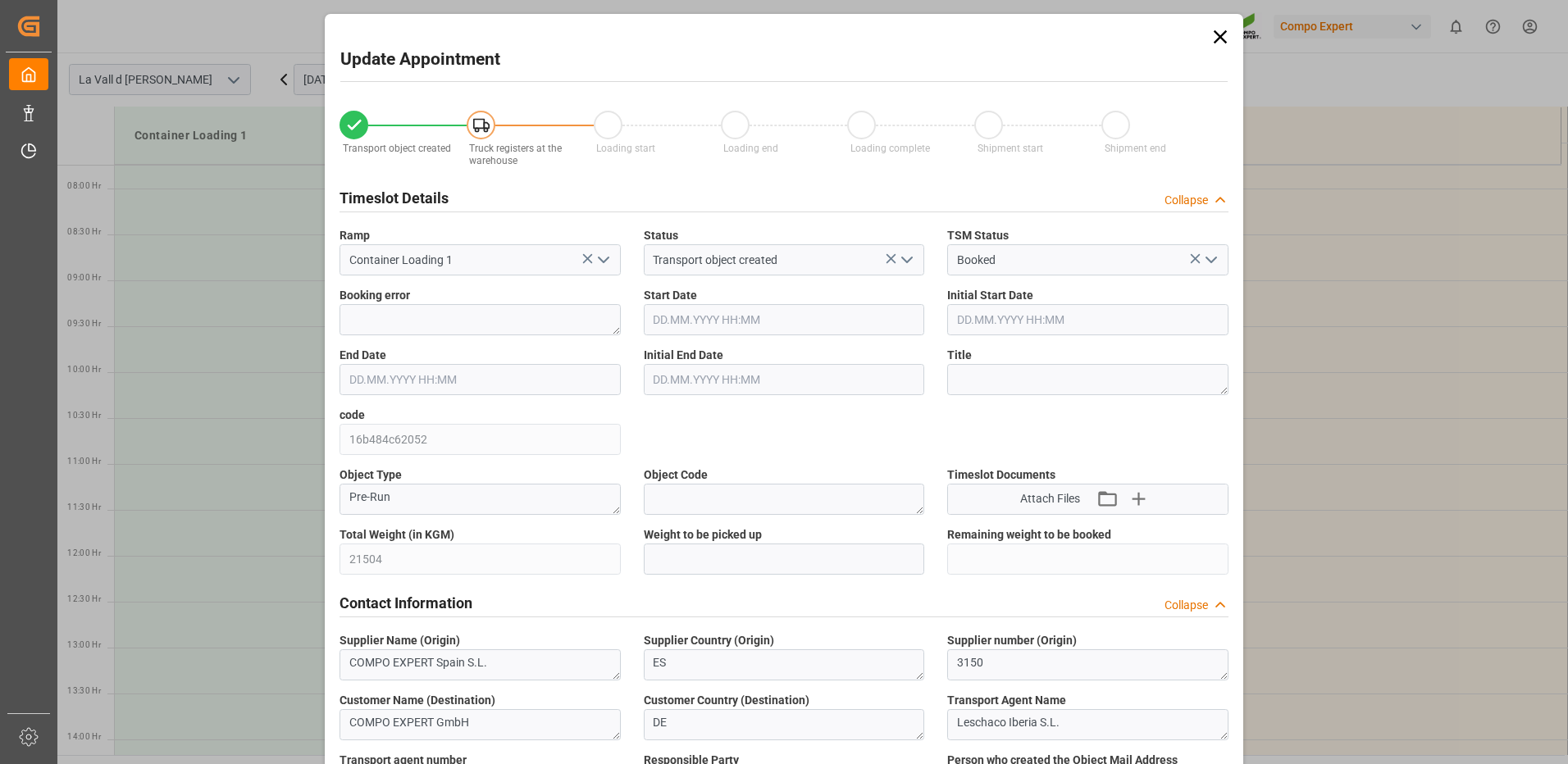
type input "21504"
type input "20"
type input "15.09.2025 10:00"
type input "15.09.2025 10:30"
type input "[DATE] 09:41"
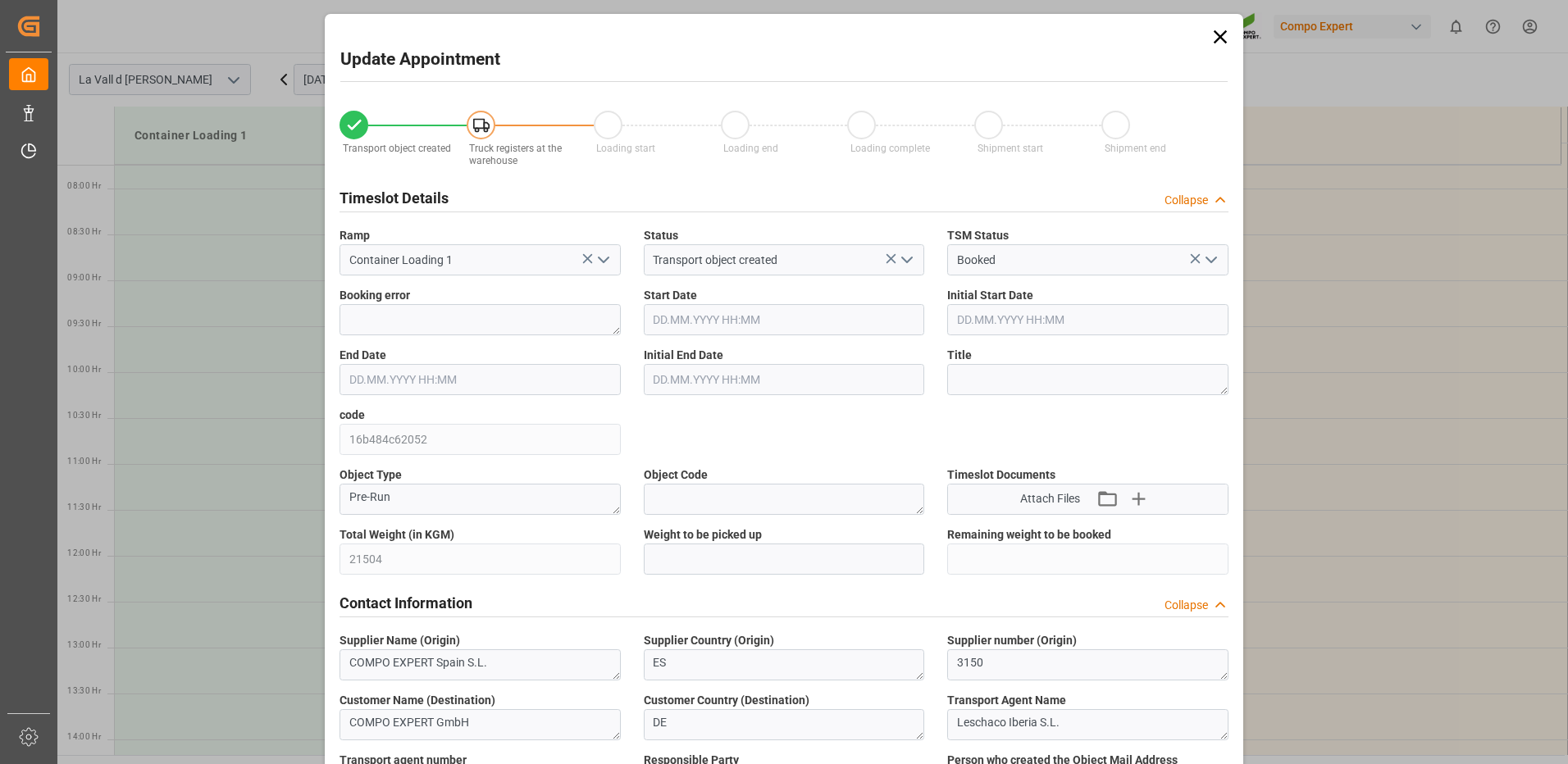
type input "[DATE] 15:56"
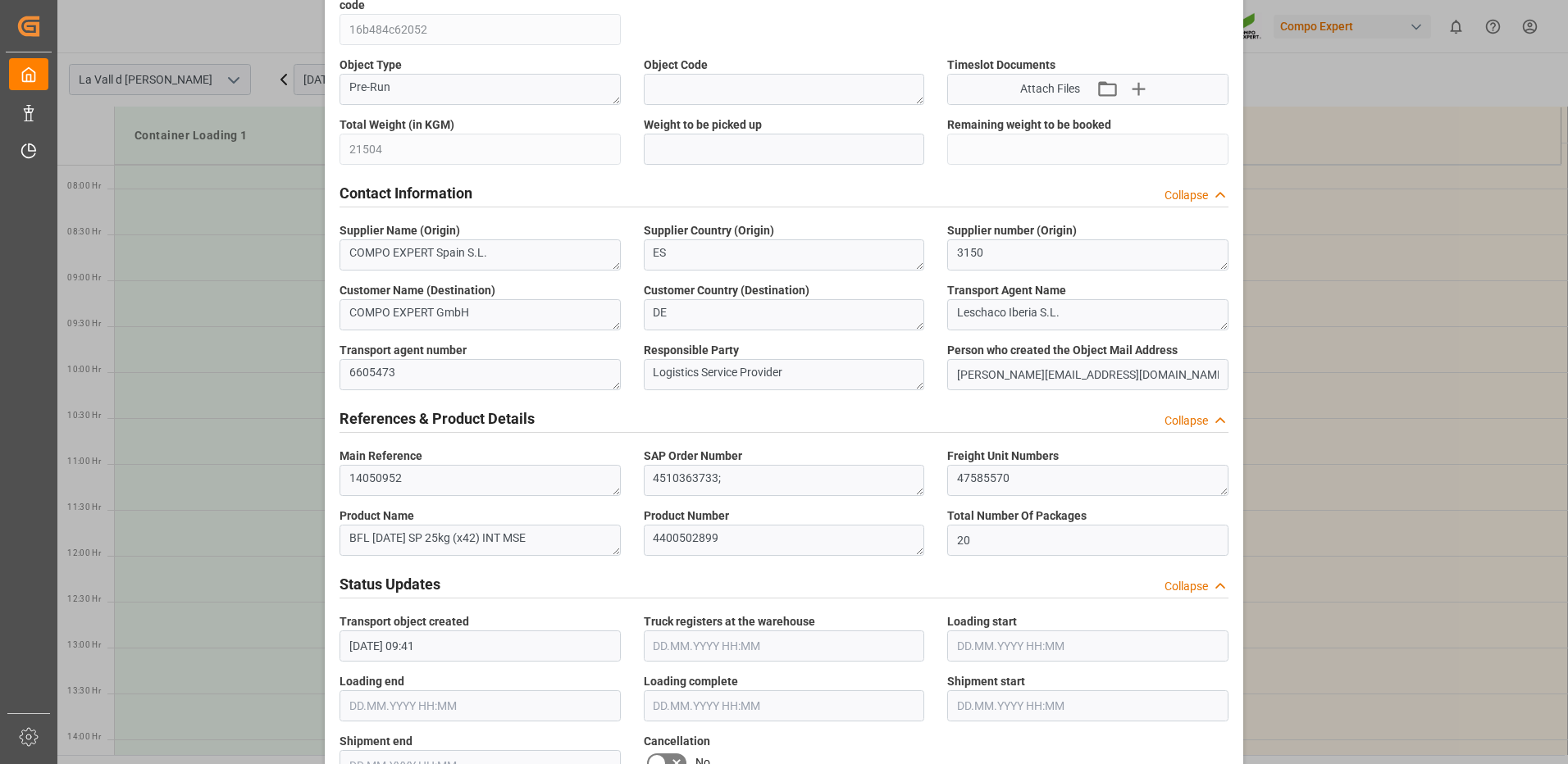
scroll to position [246, 0]
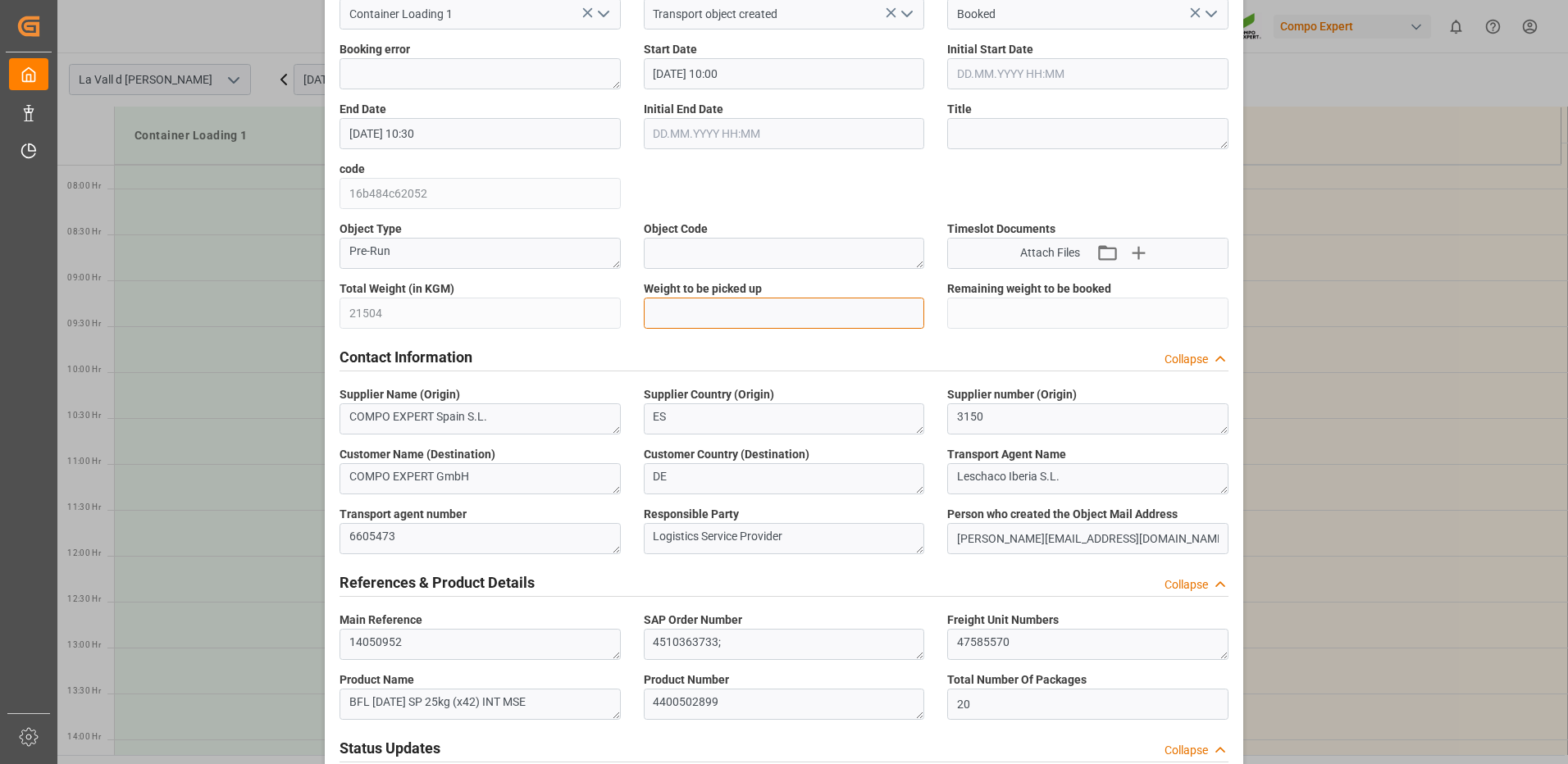
click at [703, 317] on input "text" at bounding box center [784, 313] width 281 height 31
type input "21504"
click at [886, 366] on div "Contact Information Collapse" at bounding box center [784, 356] width 889 height 31
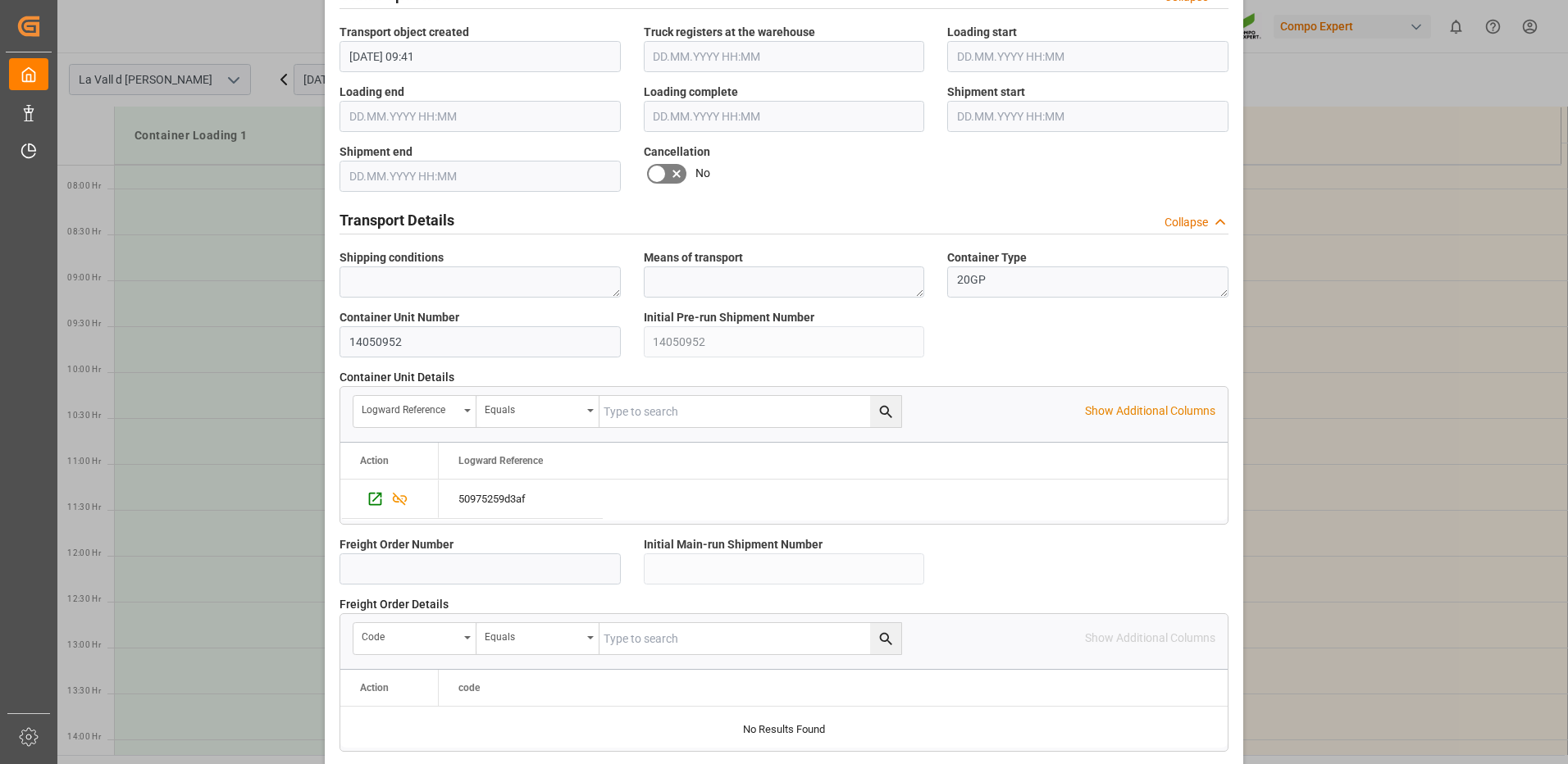
scroll to position [1218, 0]
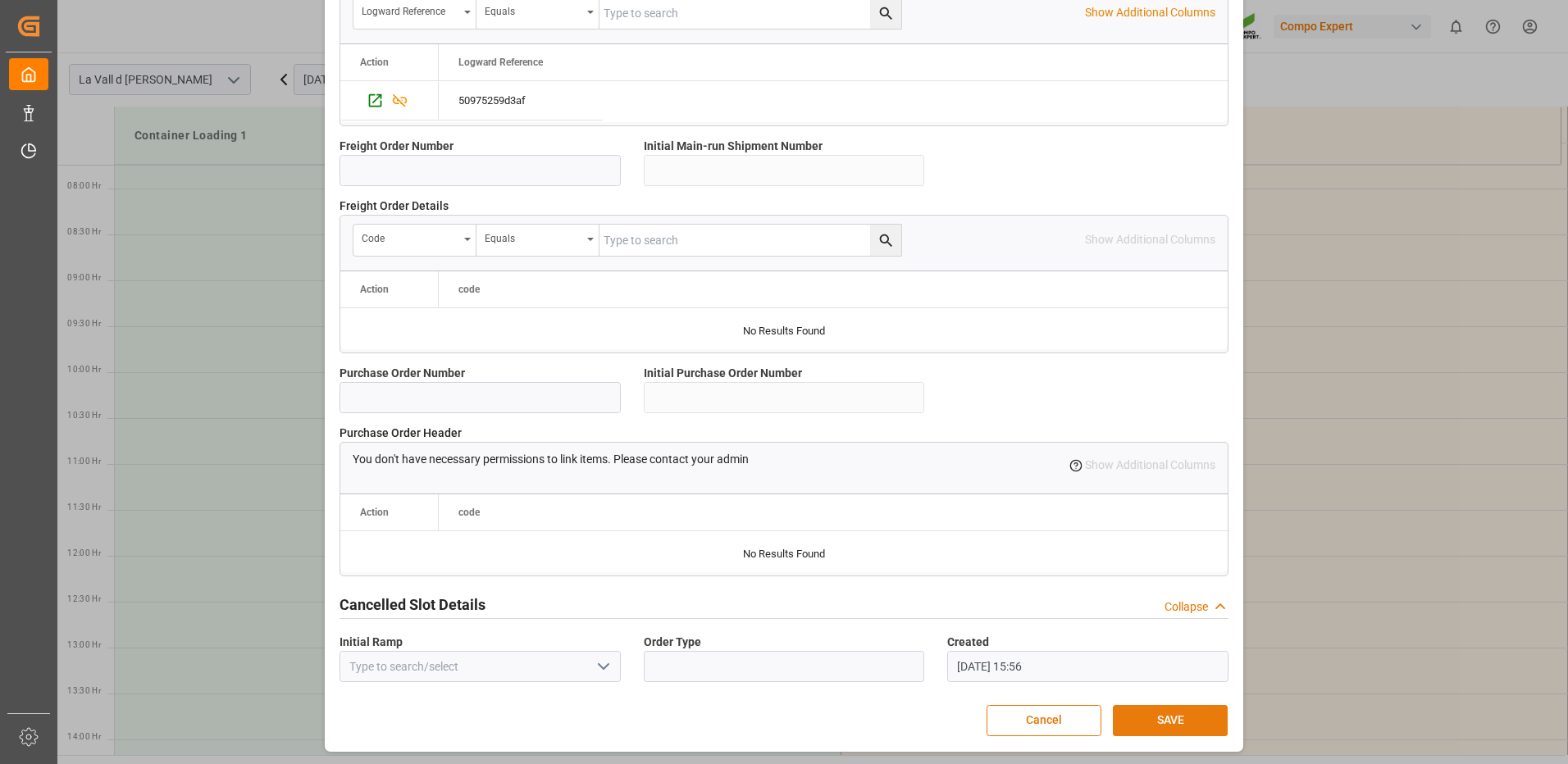
click at [1152, 715] on button "SAVE" at bounding box center [1170, 720] width 115 height 31
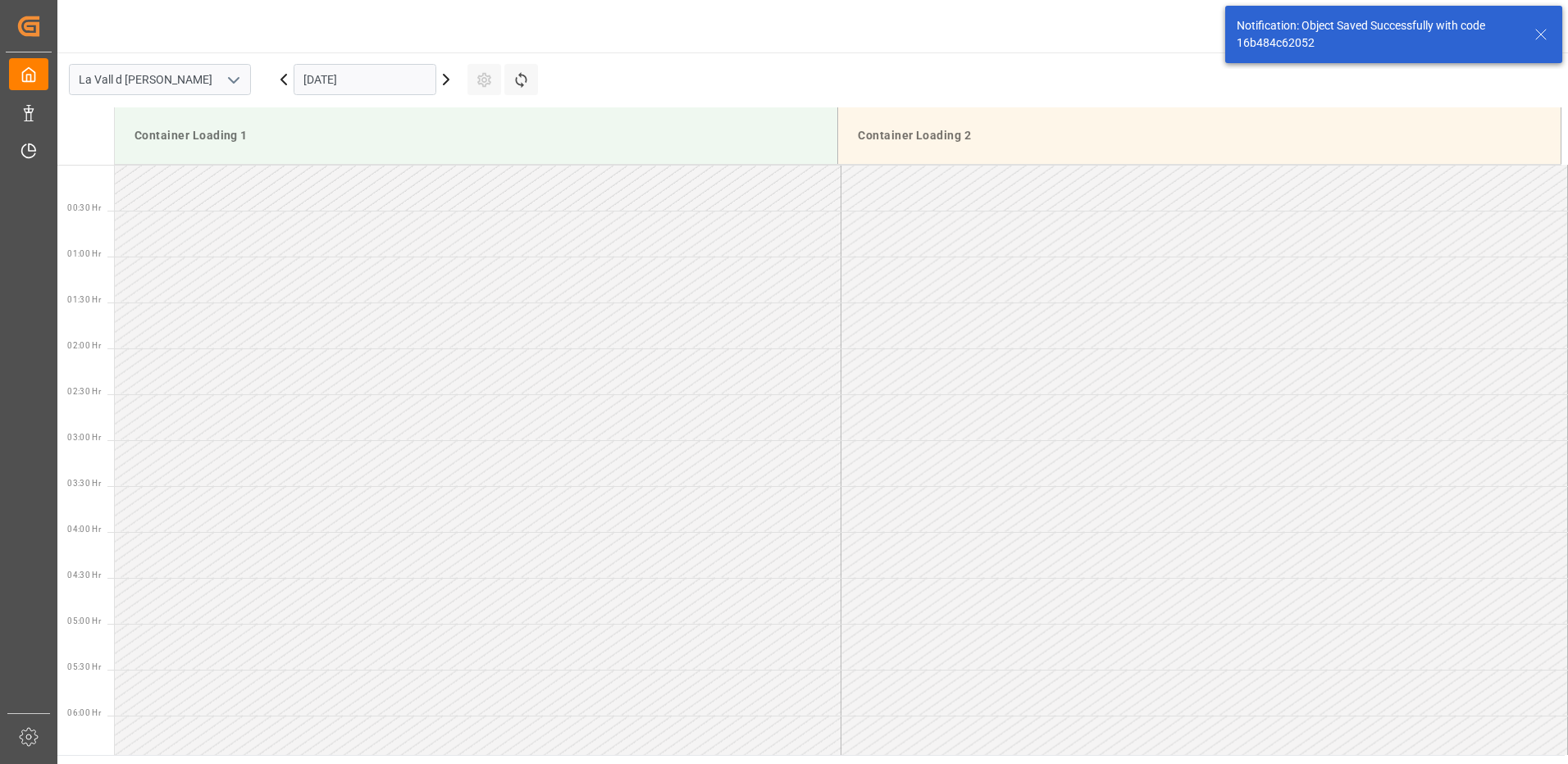
scroll to position [815, 0]
